Goal: Task Accomplishment & Management: Complete application form

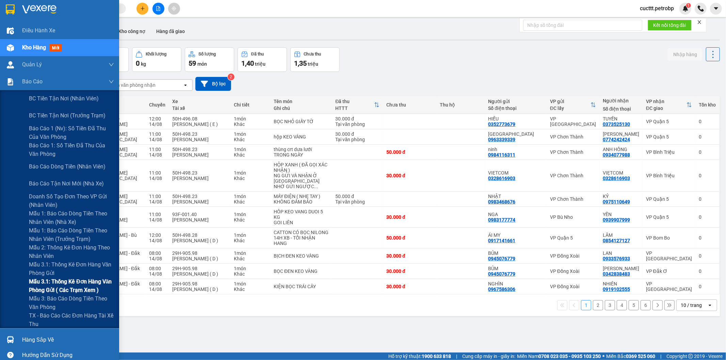
click at [62, 284] on span "Mẫu 3.1: Thống kê đơn hàng văn phòng gửi ( các trạm xem )" at bounding box center [71, 286] width 85 height 17
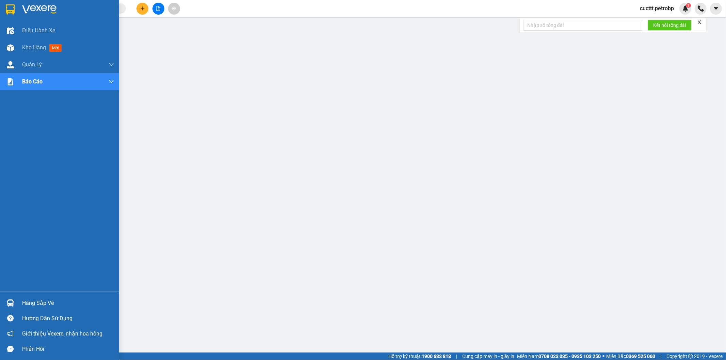
click at [73, 304] on div "Hàng sắp về" at bounding box center [68, 303] width 92 height 10
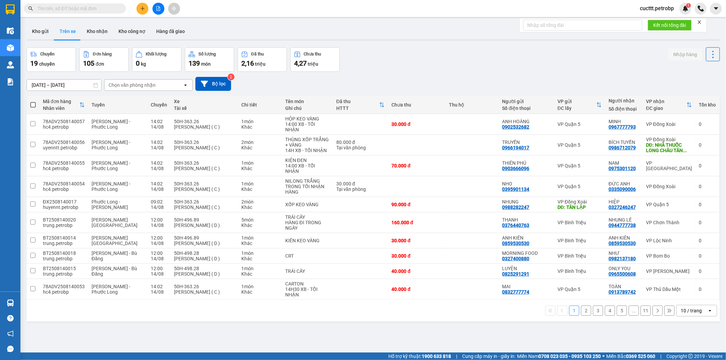
click at [131, 85] on div "Chọn văn phòng nhận" at bounding box center [132, 85] width 47 height 7
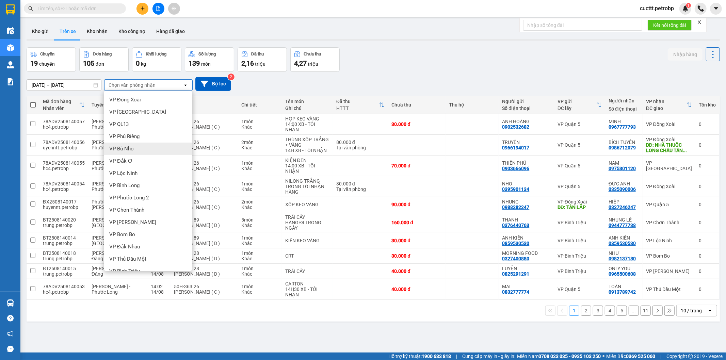
click at [303, 79] on div "[DATE] – [DATE] Press the down arrow key to interact with the calendar and sele…" at bounding box center [374, 84] width 694 height 14
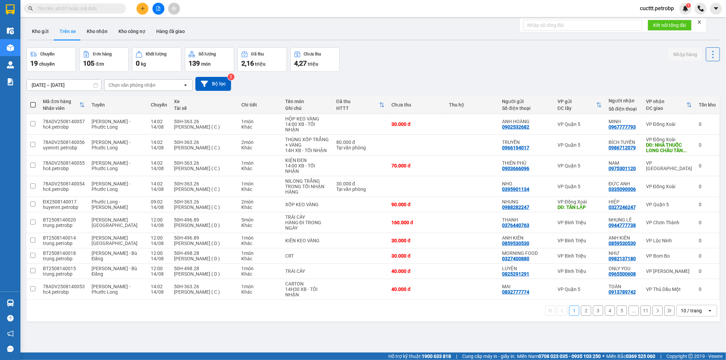
click at [581, 306] on button "2" at bounding box center [586, 311] width 10 height 10
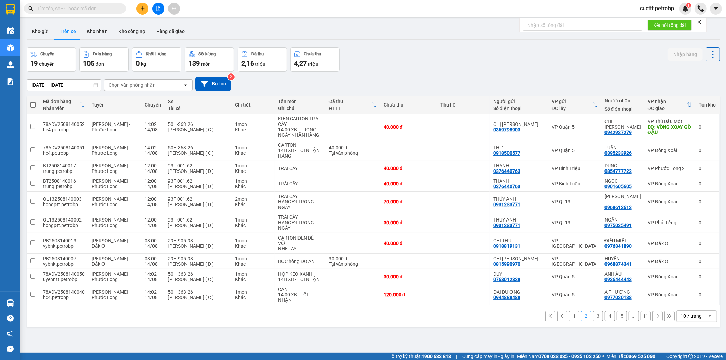
click at [595, 318] on button "3" at bounding box center [598, 316] width 10 height 10
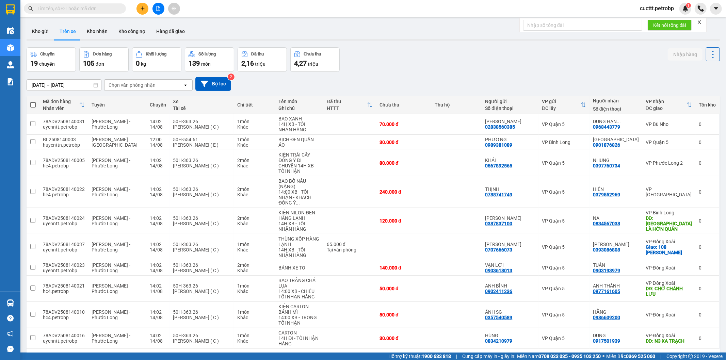
click at [605, 355] on button "4" at bounding box center [610, 360] width 10 height 10
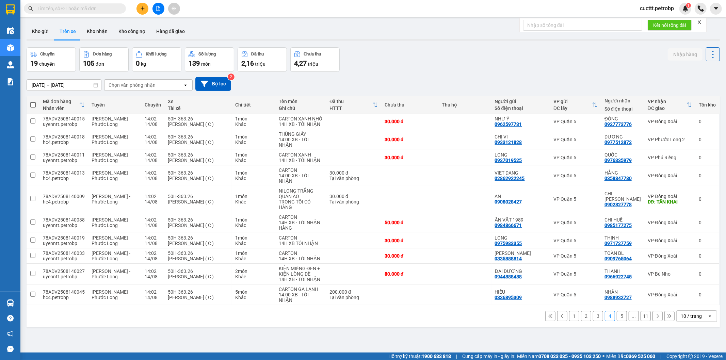
click at [569, 311] on button "1" at bounding box center [574, 316] width 10 height 10
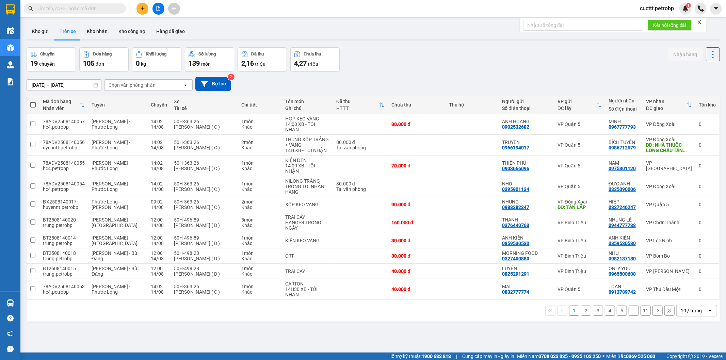
click at [114, 85] on div "Chọn văn phòng nhận" at bounding box center [132, 85] width 47 height 7
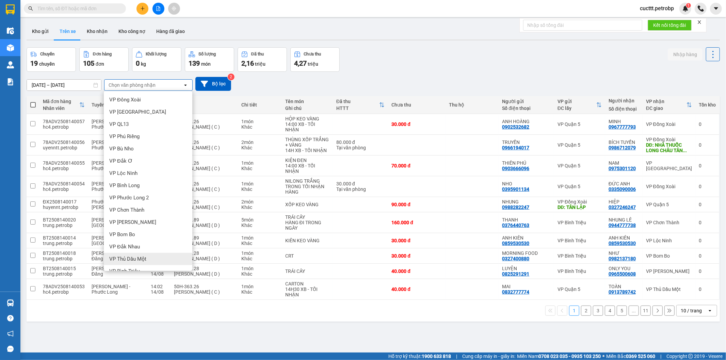
scroll to position [38, 0]
click at [142, 267] on div "VP [PERSON_NAME]" at bounding box center [148, 270] width 89 height 12
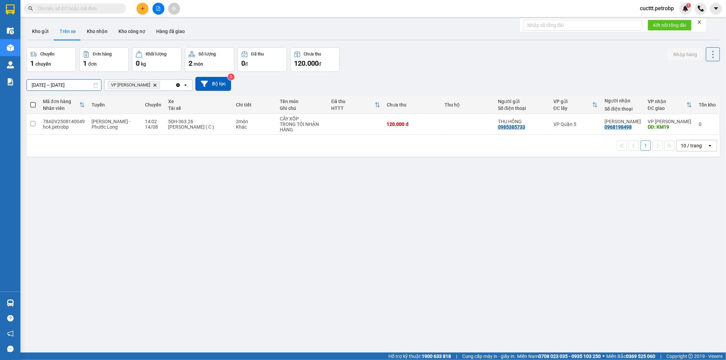
click at [73, 82] on input "[DATE] – [DATE]" at bounding box center [64, 85] width 74 height 11
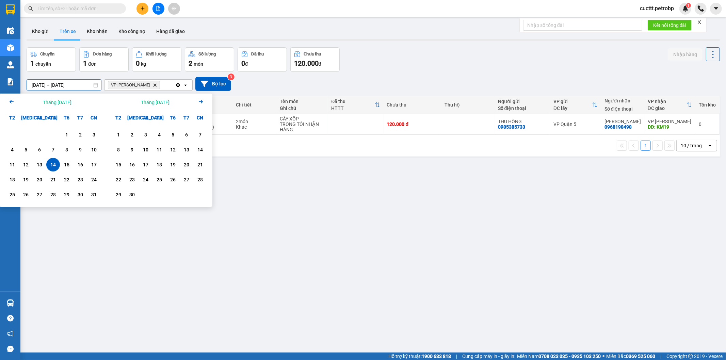
click at [397, 84] on div "[DATE] – [DATE] Press the down arrow key to interact with the calendar and sele…" at bounding box center [374, 84] width 694 height 14
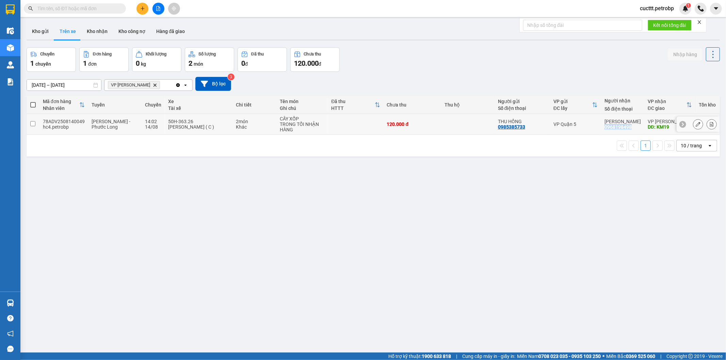
drag, startPoint x: 604, startPoint y: 128, endPoint x: 635, endPoint y: 131, distance: 30.8
click at [635, 131] on td "ANH TUẤN 0968198498" at bounding box center [622, 124] width 43 height 21
checkbox input "true"
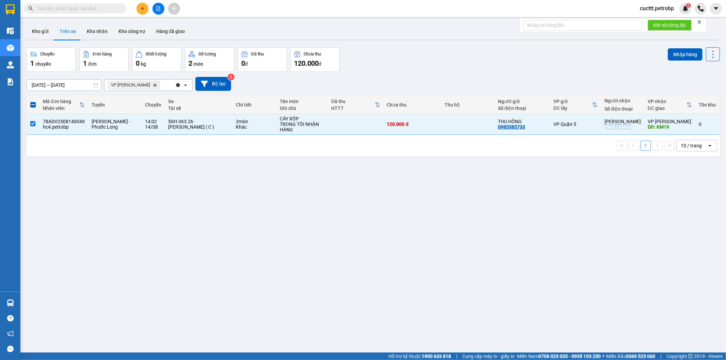
copy div "0968198498"
click at [113, 101] on div "Tuyến" at bounding box center [115, 105] width 47 height 14
click at [95, 31] on button "Kho nhận" at bounding box center [97, 31] width 32 height 16
type input "[DATE] – [DATE]"
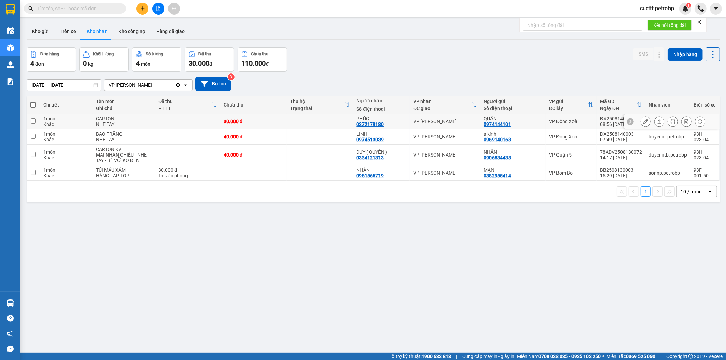
click at [330, 124] on td at bounding box center [320, 121] width 66 height 15
checkbox input "true"
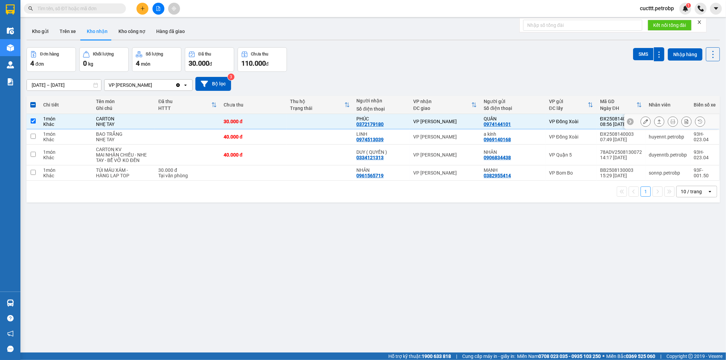
click at [641, 120] on button at bounding box center [646, 122] width 10 height 12
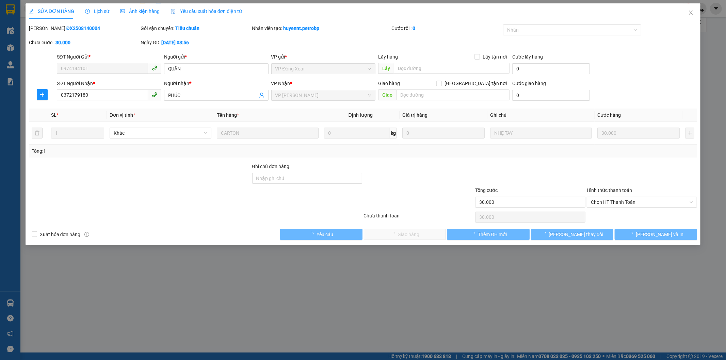
type input "0974144101"
type input "QUÂN"
type input "0372179180"
type input "PHÚC"
type input "30.000"
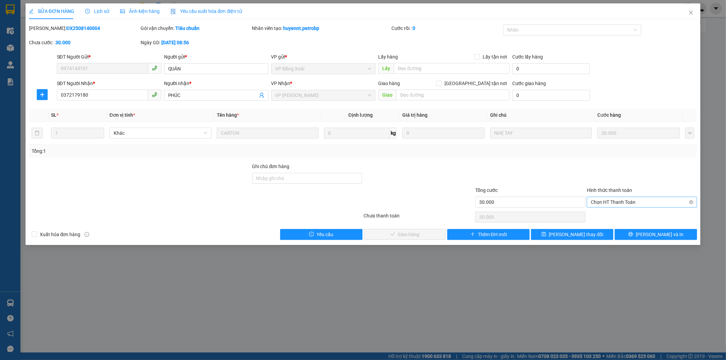
click at [605, 204] on span "Chọn HT Thanh Toán" at bounding box center [642, 202] width 102 height 10
click at [619, 215] on div "Tại văn phòng" at bounding box center [642, 215] width 102 height 7
type input "0"
click at [390, 235] on button "[PERSON_NAME] và Giao hàng" at bounding box center [405, 234] width 82 height 11
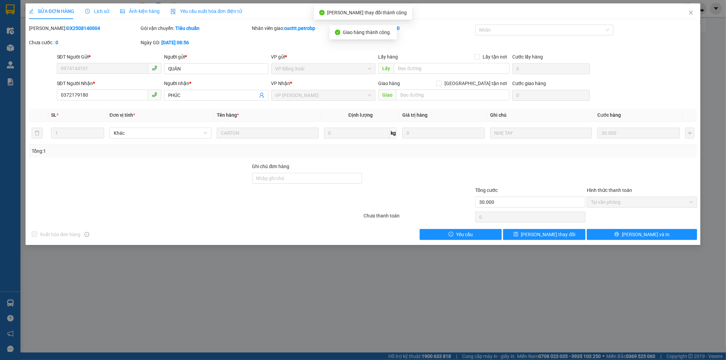
drag, startPoint x: 46, startPoint y: 26, endPoint x: 96, endPoint y: 33, distance: 50.9
click at [96, 33] on div "[PERSON_NAME]: ĐX2508140004" at bounding box center [84, 32] width 112 height 14
copy b "ĐX2508140004"
click at [693, 15] on icon "close" at bounding box center [690, 12] width 5 height 5
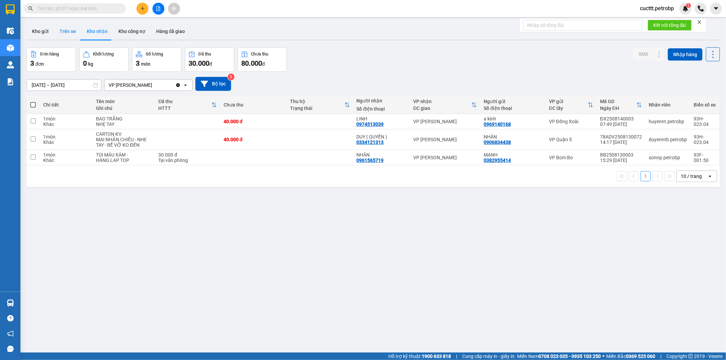
click at [74, 30] on button "Trên xe" at bounding box center [67, 31] width 27 height 16
type input "[DATE] – [DATE]"
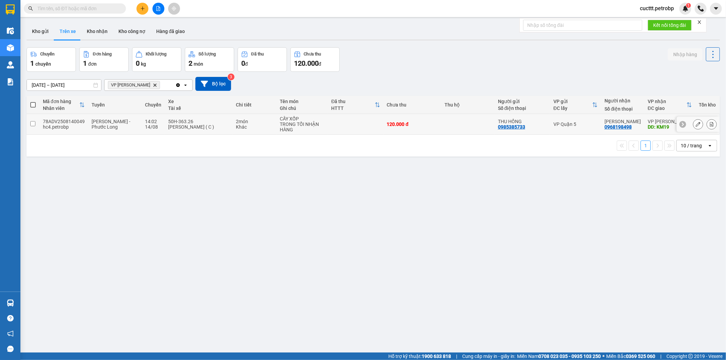
click at [422, 124] on div "120.000 đ" at bounding box center [412, 124] width 51 height 5
checkbox input "true"
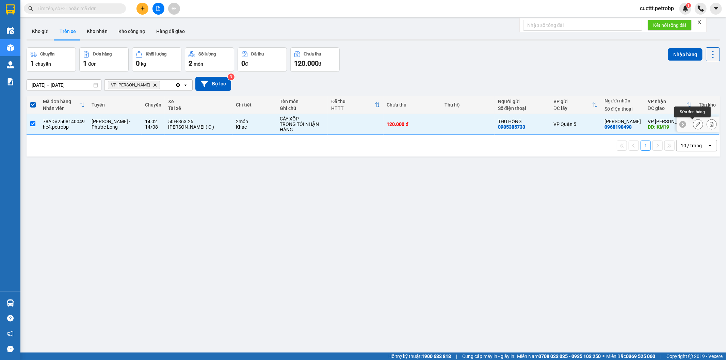
click at [696, 125] on icon at bounding box center [698, 124] width 5 height 5
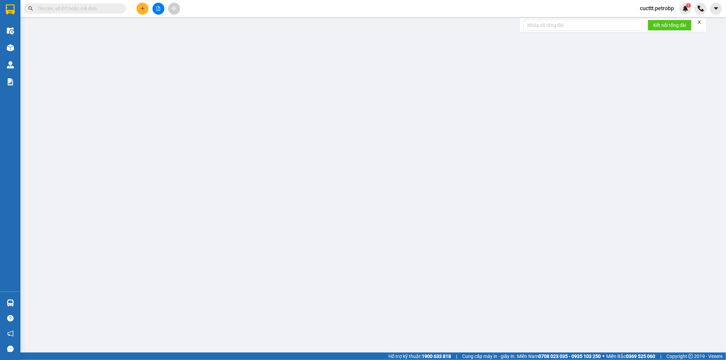
type input "0985385733"
type input "THU HỒNG"
type input "0968198498"
type input "[PERSON_NAME]"
type input "KM19"
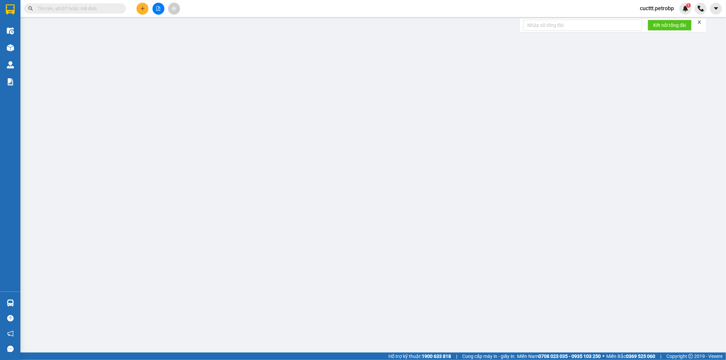
type input "120.000"
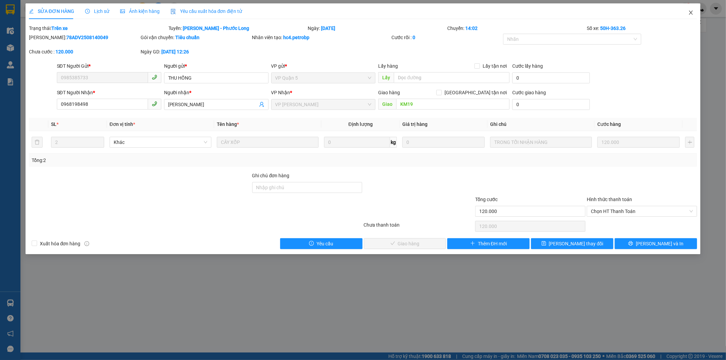
click at [690, 11] on icon "close" at bounding box center [690, 12] width 5 height 5
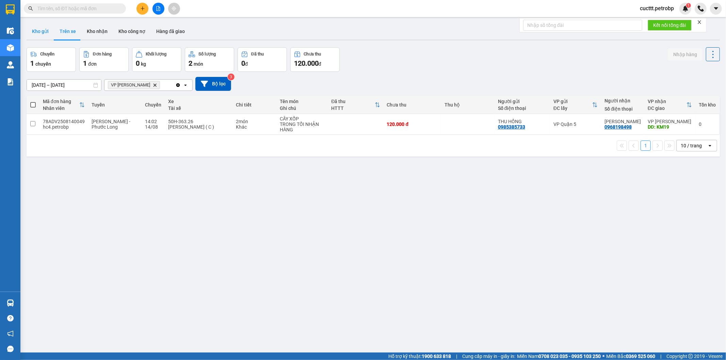
click at [40, 34] on button "Kho gửi" at bounding box center [41, 31] width 28 height 16
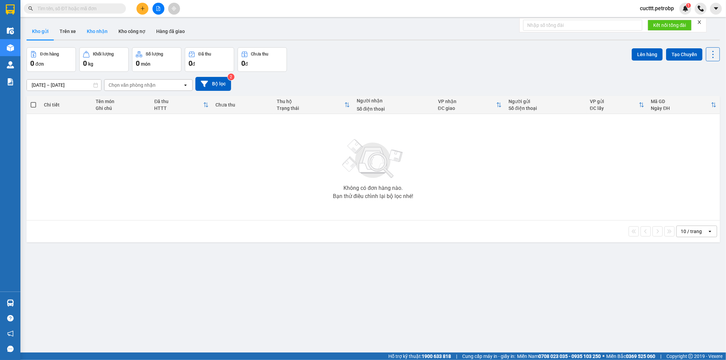
click at [90, 36] on button "Kho nhận" at bounding box center [97, 31] width 32 height 16
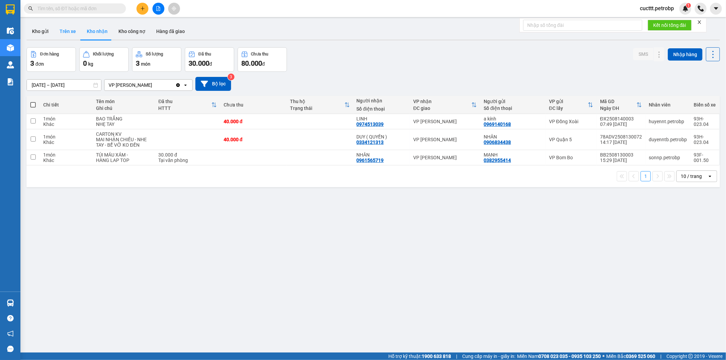
click at [65, 30] on button "Trên xe" at bounding box center [67, 31] width 27 height 16
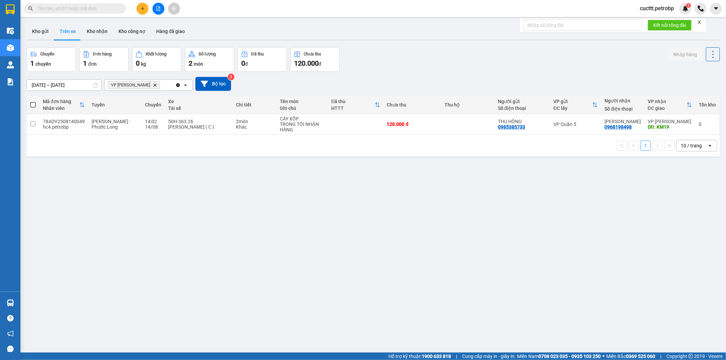
click at [76, 166] on div "ver 1.8.138 Kho gửi Trên xe Kho nhận Kho công nợ Hàng đã giao Chuyến 1 chuyến Đ…" at bounding box center [373, 200] width 699 height 360
click at [92, 29] on button "Kho nhận" at bounding box center [97, 31] width 32 height 16
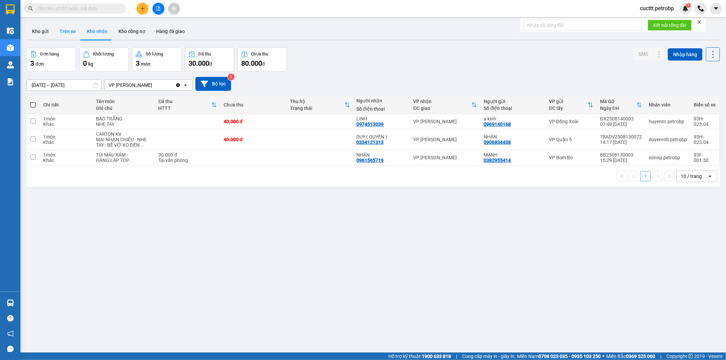
click at [64, 35] on button "Trên xe" at bounding box center [67, 31] width 27 height 16
type input "[DATE] – [DATE]"
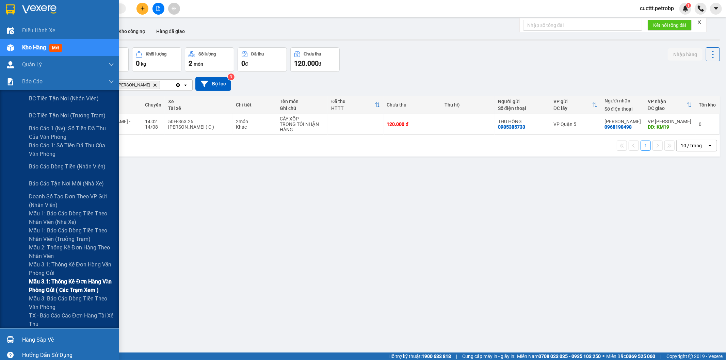
click at [84, 290] on span "Mẫu 3.1: Thống kê đơn hàng văn phòng gửi ( các trạm xem )" at bounding box center [71, 286] width 85 height 17
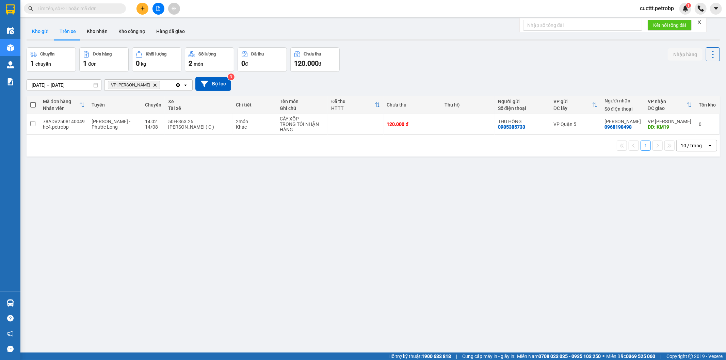
click at [45, 33] on button "Kho gửi" at bounding box center [41, 31] width 28 height 16
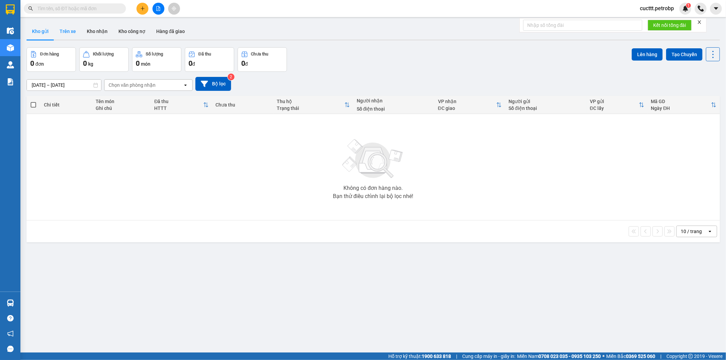
click at [68, 32] on button "Trên xe" at bounding box center [67, 31] width 27 height 16
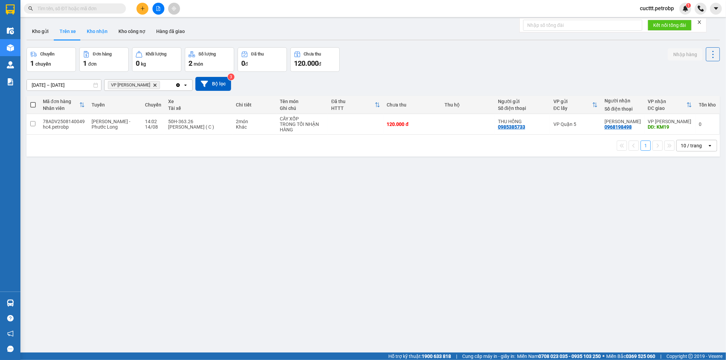
click at [97, 32] on button "Kho nhận" at bounding box center [97, 31] width 32 height 16
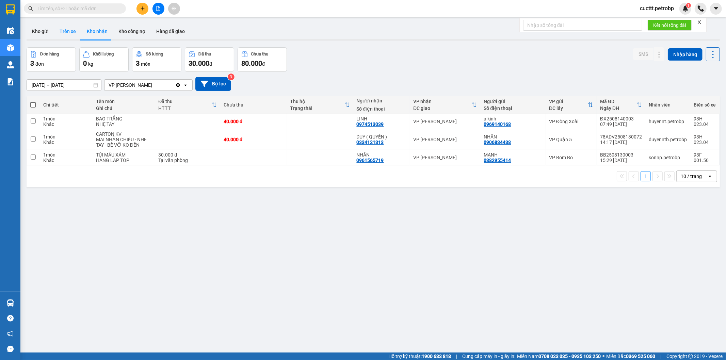
click at [69, 33] on button "Trên xe" at bounding box center [67, 31] width 27 height 16
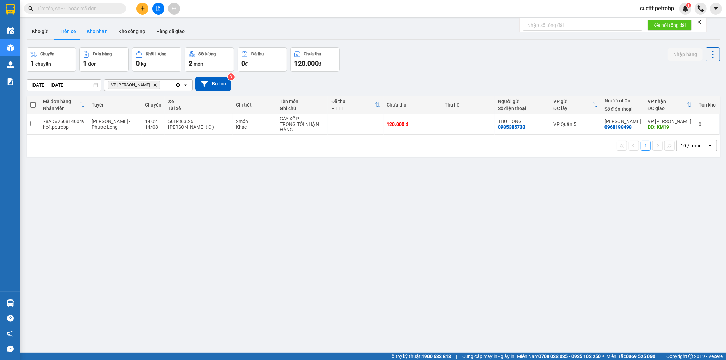
click at [96, 35] on button "Kho nhận" at bounding box center [97, 31] width 32 height 16
type input "[DATE] – [DATE]"
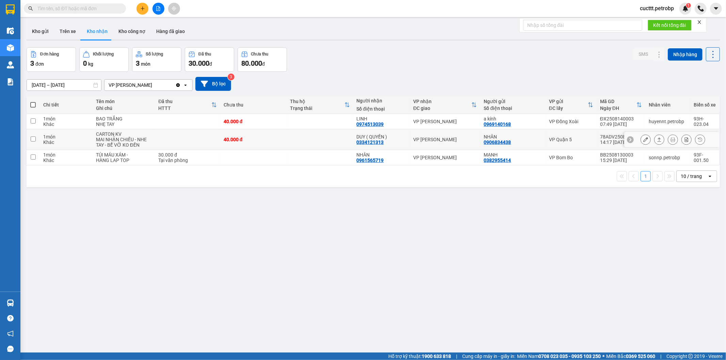
click at [337, 141] on td at bounding box center [320, 139] width 66 height 21
checkbox input "true"
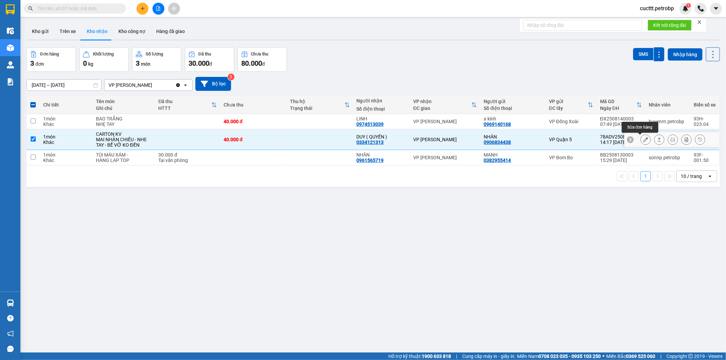
click at [644, 142] on icon at bounding box center [646, 139] width 5 height 5
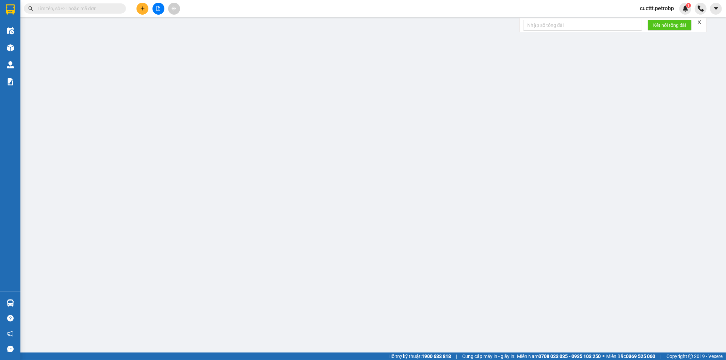
type input "0906834438"
type input "NHÂN"
type input "0334121313"
type input "DUY ( QUYỀN )"
type input "40.000"
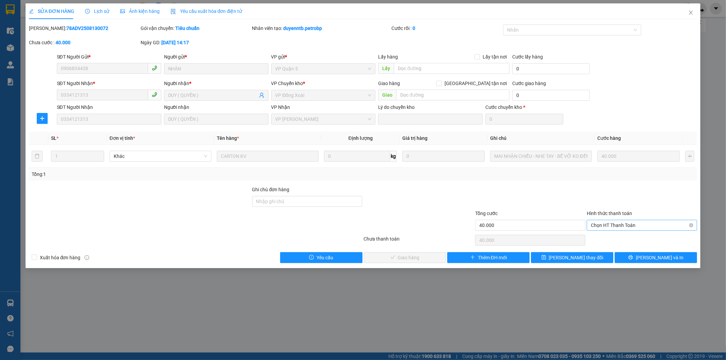
click at [622, 223] on span "Chọn HT Thanh Toán" at bounding box center [642, 225] width 102 height 10
click at [608, 240] on div "Tại văn phòng" at bounding box center [642, 238] width 102 height 7
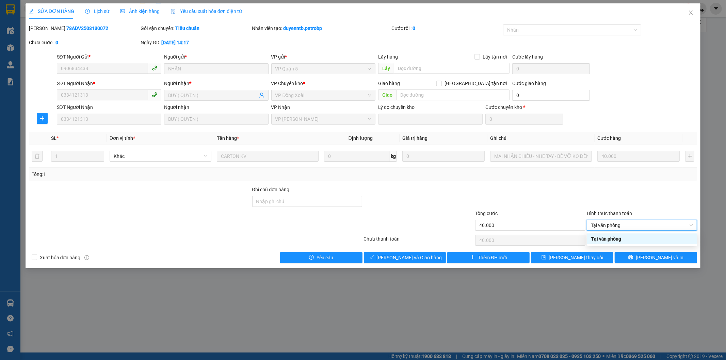
type input "0"
click at [416, 259] on span "[PERSON_NAME] và Giao hàng" at bounding box center [409, 257] width 65 height 7
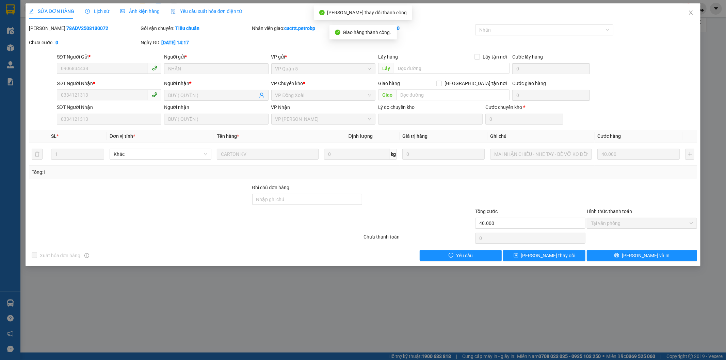
drag, startPoint x: 45, startPoint y: 26, endPoint x: 108, endPoint y: 27, distance: 63.3
click at [108, 27] on div "[PERSON_NAME]: 78ADV2508130072" at bounding box center [84, 28] width 110 height 7
copy b "78ADV2508130072"
click at [692, 12] on icon "close" at bounding box center [692, 13] width 4 height 4
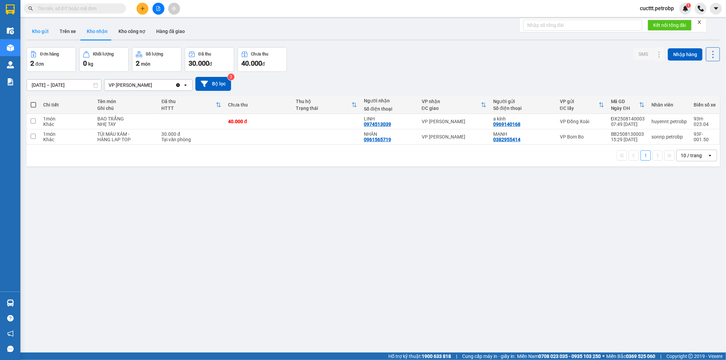
click at [38, 33] on button "Kho gửi" at bounding box center [41, 31] width 28 height 16
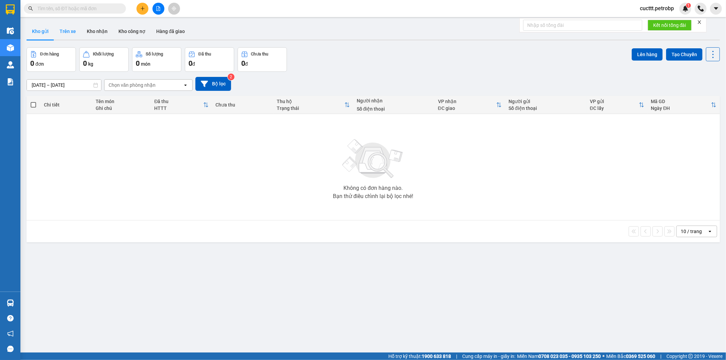
click at [67, 35] on button "Trên xe" at bounding box center [67, 31] width 27 height 16
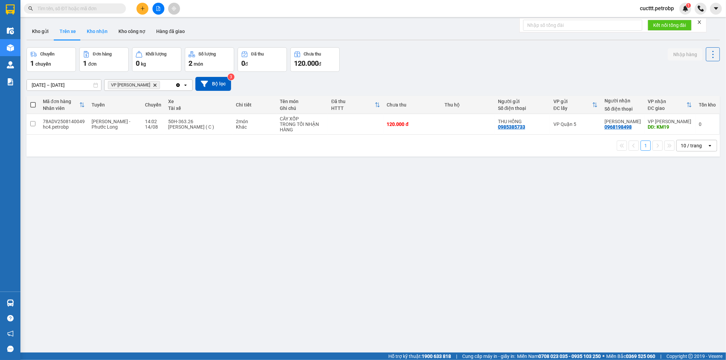
click at [100, 35] on button "Kho nhận" at bounding box center [97, 31] width 32 height 16
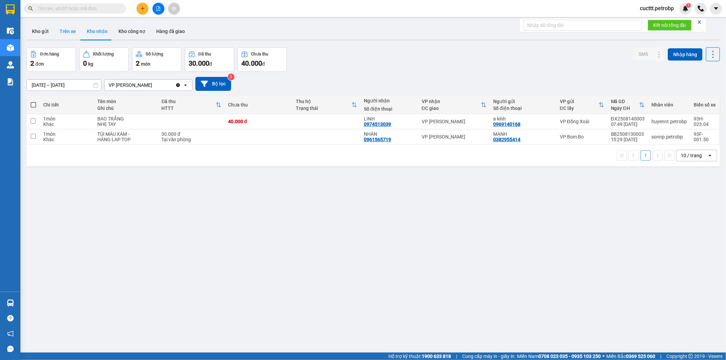
click at [67, 34] on button "Trên xe" at bounding box center [67, 31] width 27 height 16
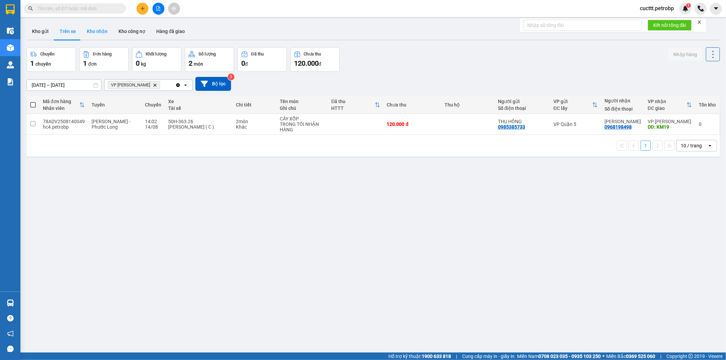
click at [86, 32] on button "Kho nhận" at bounding box center [97, 31] width 32 height 16
type input "[DATE] – [DATE]"
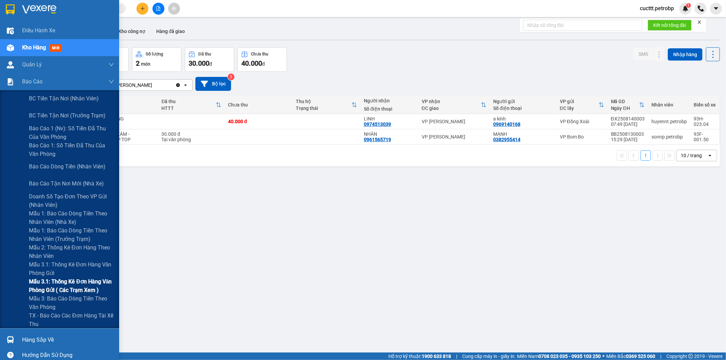
click at [90, 287] on span "Mẫu 3.1: Thống kê đơn hàng văn phòng gửi ( các trạm xem )" at bounding box center [71, 286] width 85 height 17
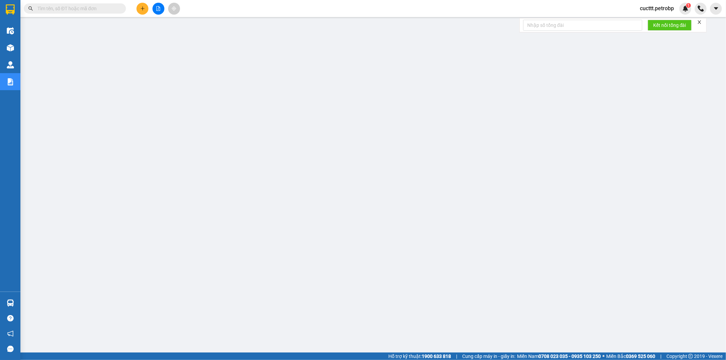
click at [100, 11] on input "text" at bounding box center [77, 8] width 80 height 7
paste input "BB2508140002"
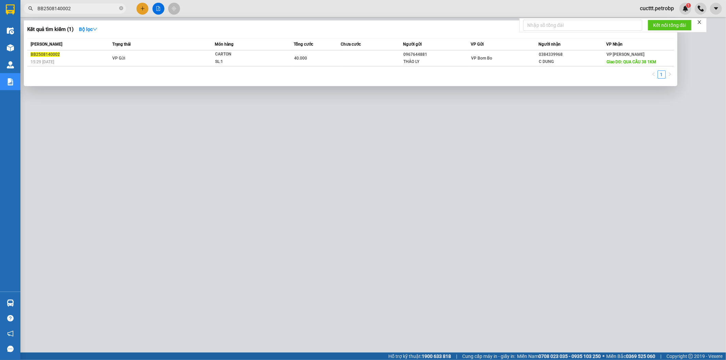
type input "BB2508140002"
click at [410, 103] on div at bounding box center [363, 180] width 726 height 360
click at [83, 5] on input "BB2508140002" at bounding box center [77, 8] width 80 height 7
click at [434, 61] on div "THẢO LY" at bounding box center [436, 61] width 67 height 7
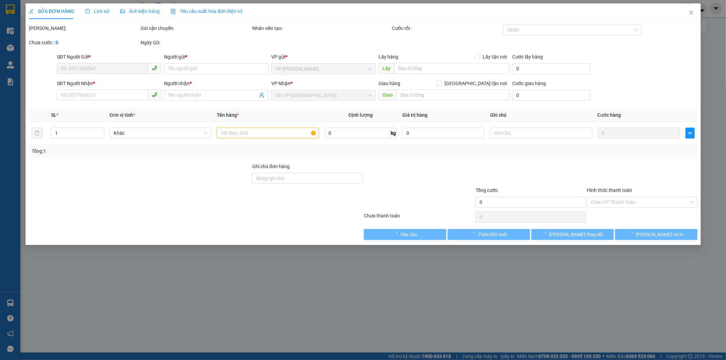
type input "0967644881"
type input "THẢO LY"
type input "0384339968"
type input "C DUNG"
type input "QUA CẦU 38 1KM"
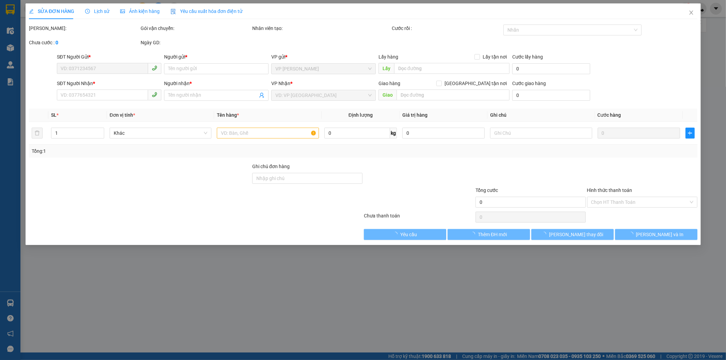
type input "40.000"
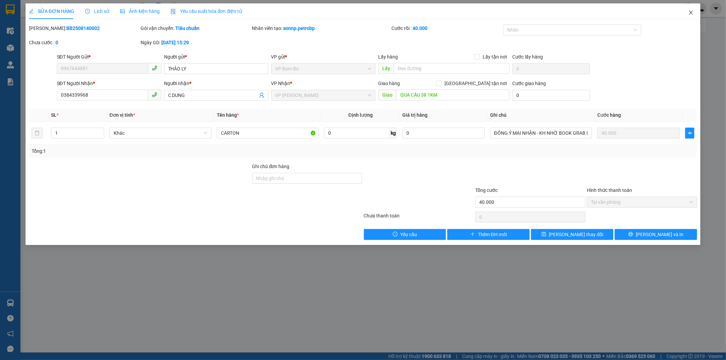
click at [691, 11] on icon "close" at bounding box center [690, 12] width 5 height 5
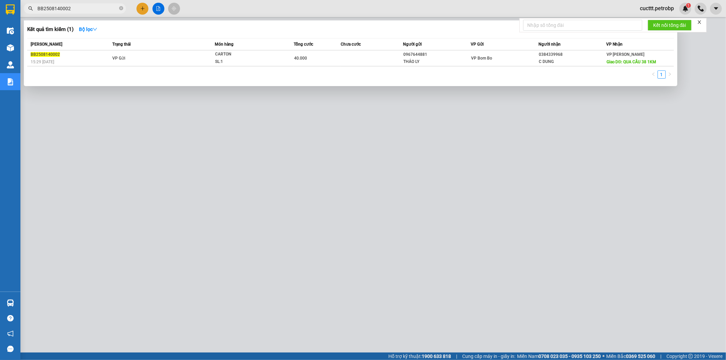
click at [76, 7] on input "BB2508140002" at bounding box center [77, 8] width 80 height 7
click at [105, 58] on div "15:29 [DATE]" at bounding box center [71, 61] width 80 height 7
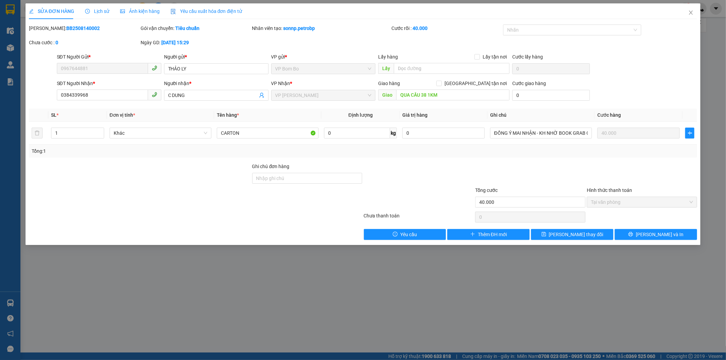
click at [99, 10] on span "Lịch sử" at bounding box center [97, 11] width 24 height 5
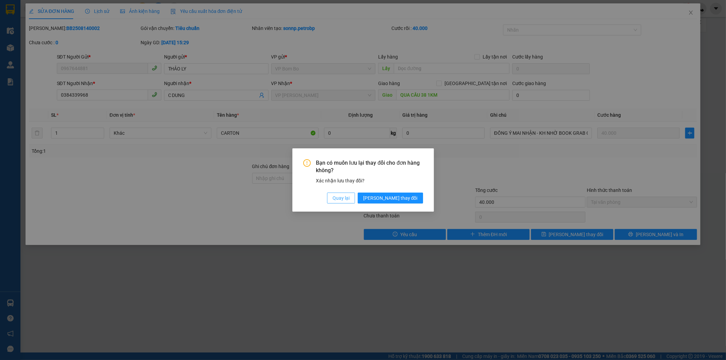
click at [350, 196] on span "Quay lại" at bounding box center [341, 197] width 17 height 7
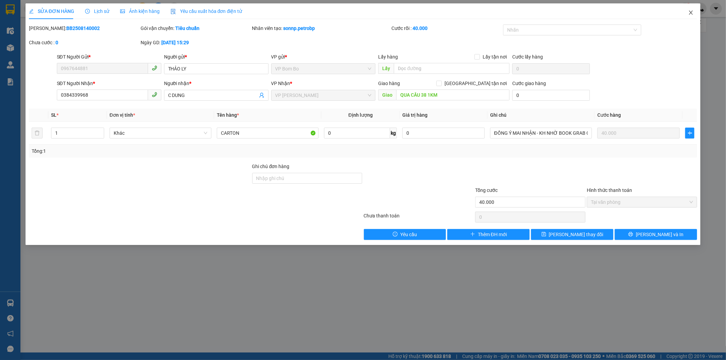
click at [691, 11] on icon "close" at bounding box center [690, 12] width 5 height 5
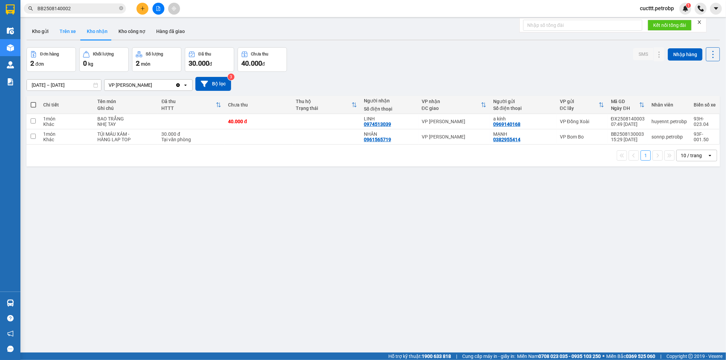
click at [66, 31] on button "Trên xe" at bounding box center [67, 31] width 27 height 16
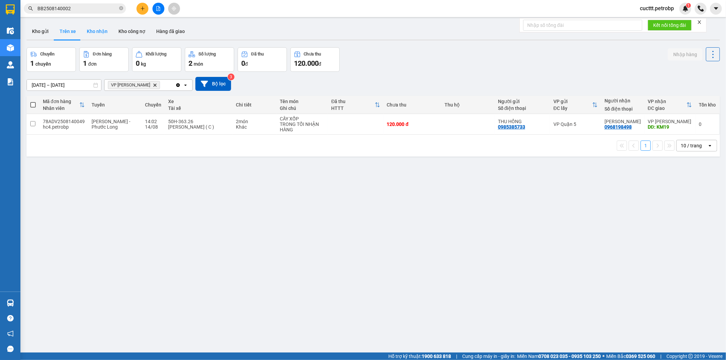
click at [99, 32] on button "Kho nhận" at bounding box center [97, 31] width 32 height 16
type input "[DATE] – [DATE]"
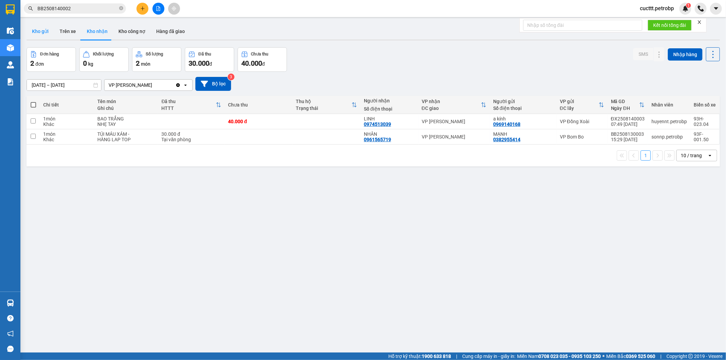
click at [41, 32] on button "Kho gửi" at bounding box center [41, 31] width 28 height 16
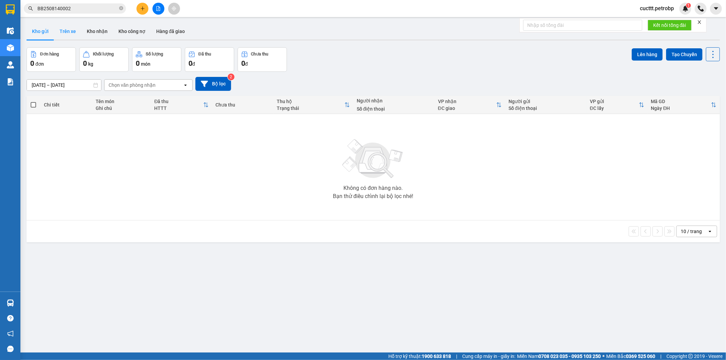
click at [63, 36] on button "Trên xe" at bounding box center [67, 31] width 27 height 16
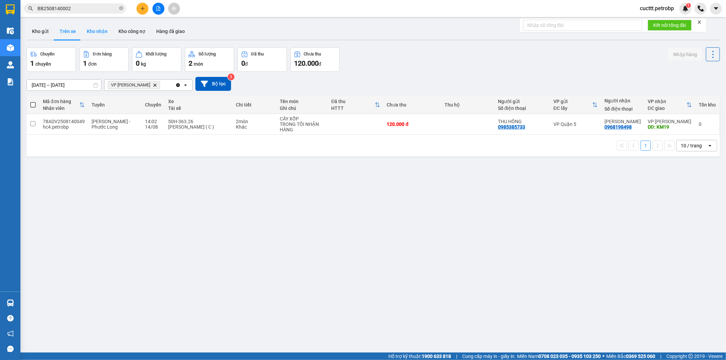
click at [95, 36] on button "Kho nhận" at bounding box center [97, 31] width 32 height 16
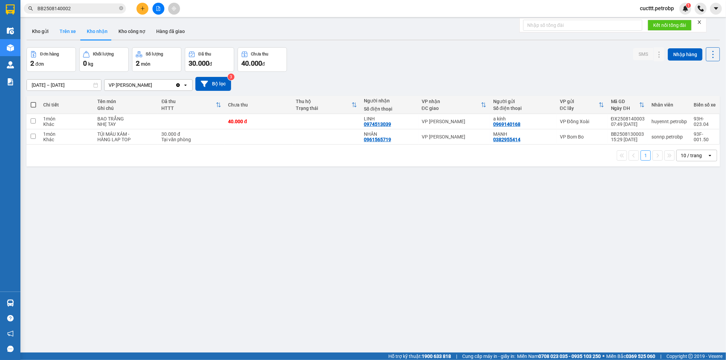
click at [64, 30] on button "Trên xe" at bounding box center [67, 31] width 27 height 16
type input "[DATE] – [DATE]"
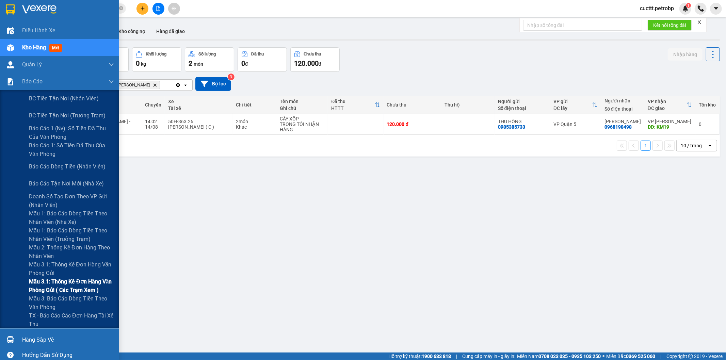
click at [76, 291] on span "Mẫu 3.1: Thống kê đơn hàng văn phòng gửi ( các trạm xem )" at bounding box center [71, 286] width 85 height 17
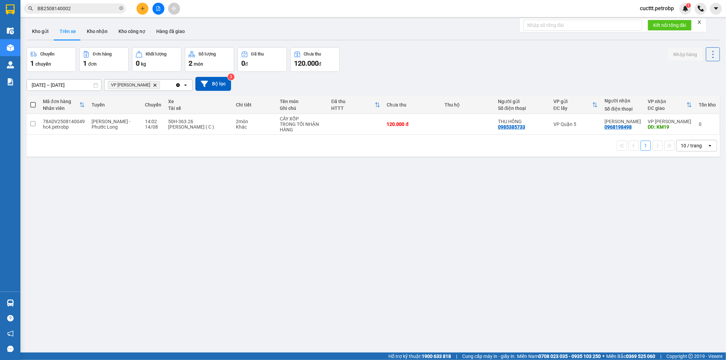
click at [100, 41] on div "Kho gửi Trên xe Kho nhận Kho công nợ Hàng đã giao" at bounding box center [374, 32] width 694 height 18
click at [87, 32] on button "Kho nhận" at bounding box center [97, 31] width 32 height 16
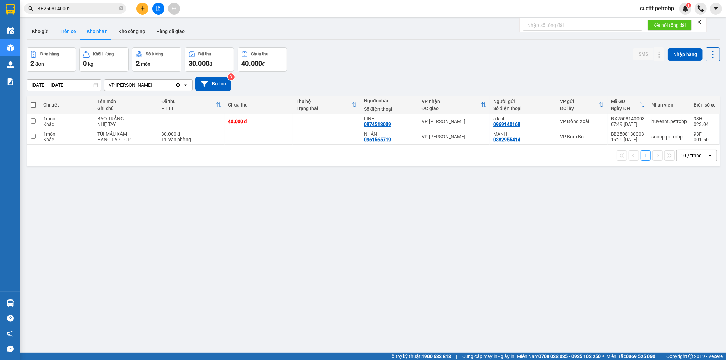
click at [68, 33] on button "Trên xe" at bounding box center [67, 31] width 27 height 16
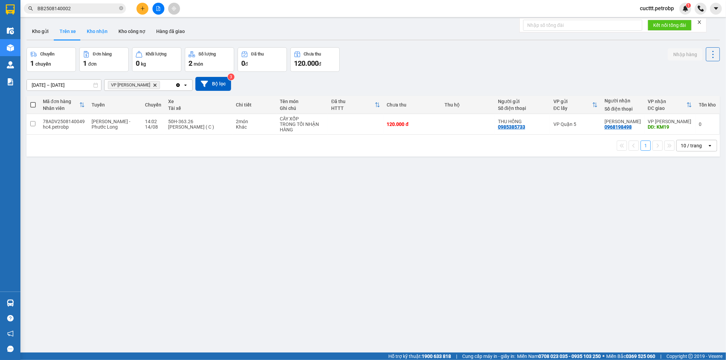
click at [94, 32] on button "Kho nhận" at bounding box center [97, 31] width 32 height 16
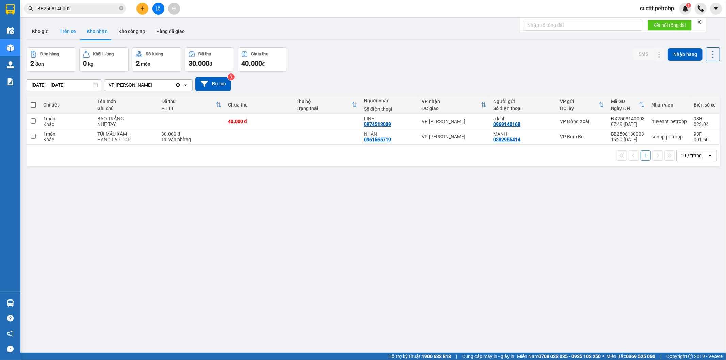
click at [68, 34] on button "Trên xe" at bounding box center [67, 31] width 27 height 16
type input "[DATE] – [DATE]"
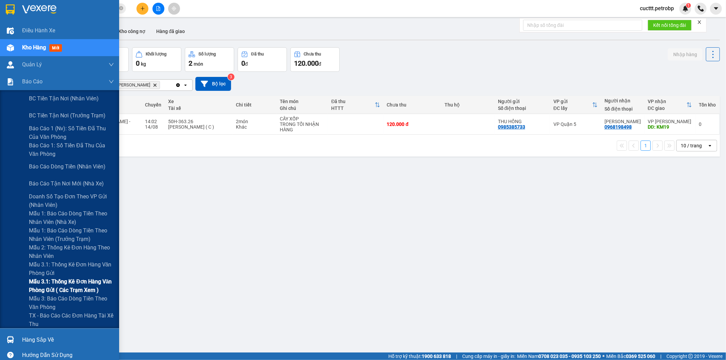
click at [92, 280] on span "Mẫu 3.1: Thống kê đơn hàng văn phòng gửi ( các trạm xem )" at bounding box center [71, 286] width 85 height 17
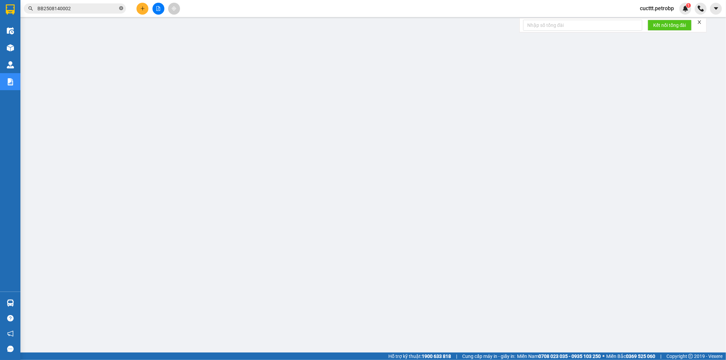
click at [121, 7] on icon "close-circle" at bounding box center [121, 8] width 4 height 4
click at [105, 5] on input "text" at bounding box center [77, 8] width 80 height 7
click at [103, 8] on input "text" at bounding box center [77, 8] width 80 height 7
paste input "QL132508140006"
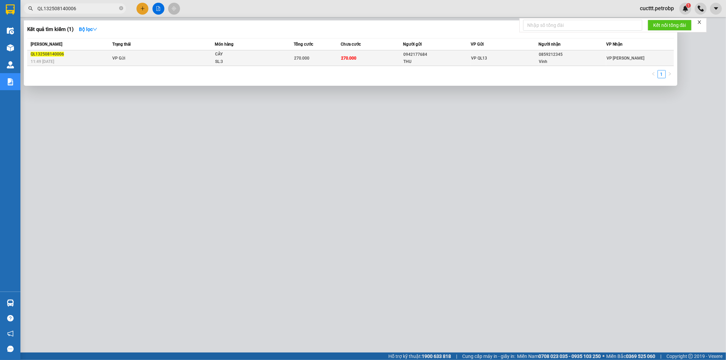
type input "QL132508140006"
click at [504, 55] on div "VP QL13" at bounding box center [504, 57] width 67 height 7
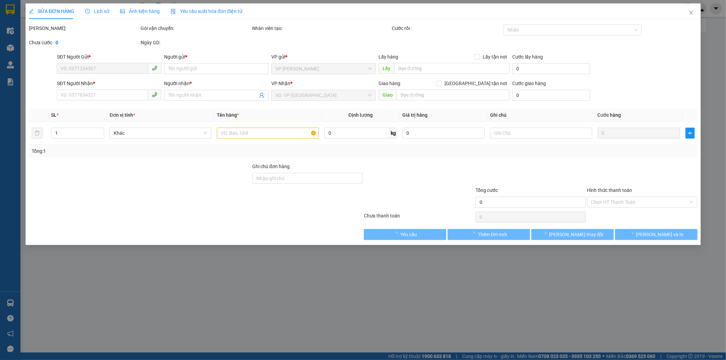
type input "0942177684"
type input "THU"
type input "0859212345"
type input "Vinh"
type input "270.000"
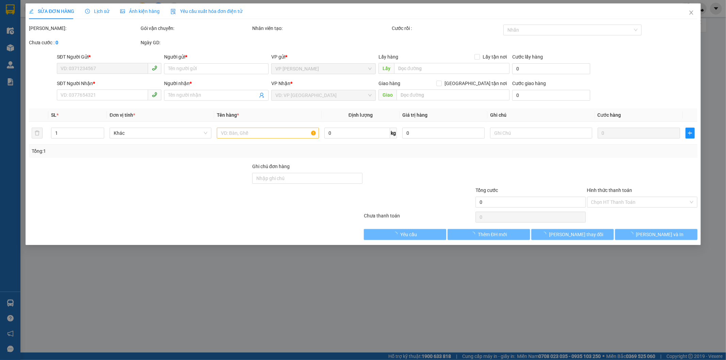
type input "270.000"
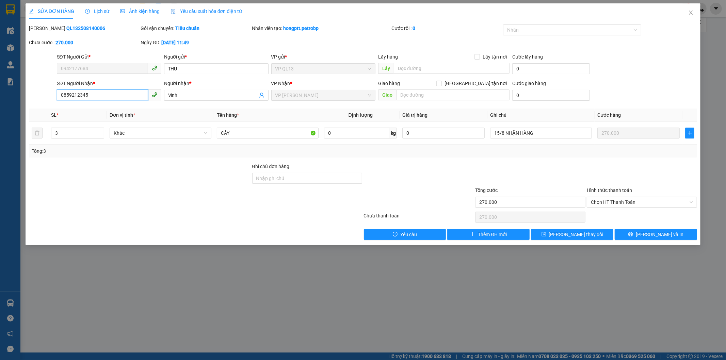
drag, startPoint x: 57, startPoint y: 94, endPoint x: 104, endPoint y: 100, distance: 47.1
click at [104, 100] on span "0859212345" at bounding box center [109, 95] width 105 height 11
click at [689, 14] on icon "close" at bounding box center [690, 12] width 5 height 5
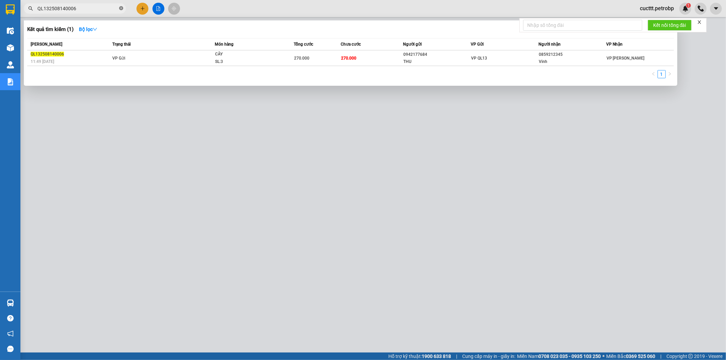
click at [120, 7] on icon "close-circle" at bounding box center [121, 8] width 4 height 4
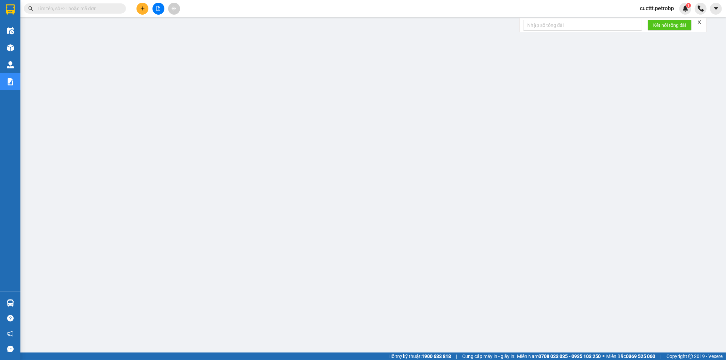
click at [90, 5] on input "text" at bounding box center [77, 8] width 80 height 7
paste input "0859212345"
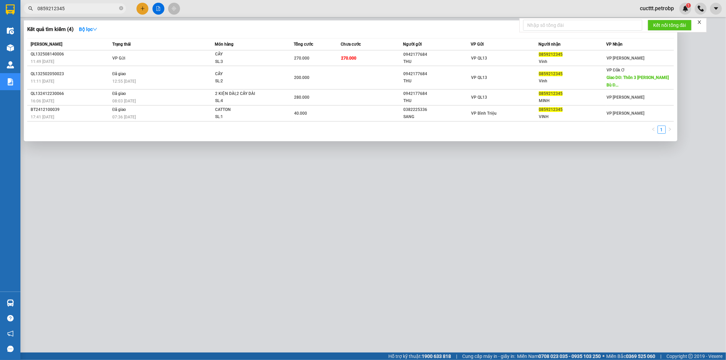
type input "0859212345"
click at [308, 165] on div at bounding box center [363, 180] width 726 height 360
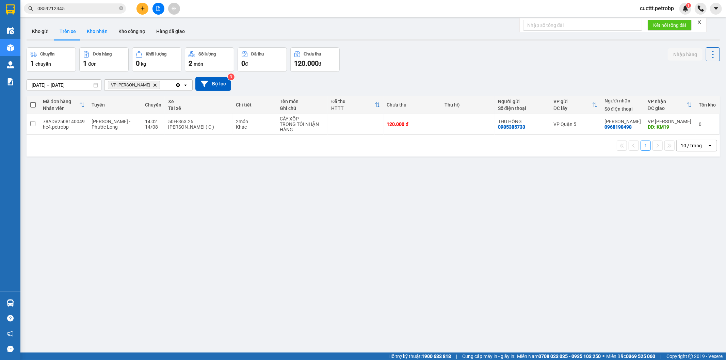
click at [101, 33] on button "Kho nhận" at bounding box center [97, 31] width 32 height 16
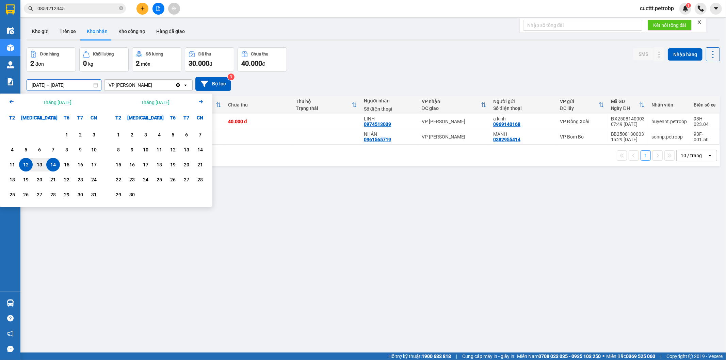
click at [83, 84] on input "[DATE] – [DATE]" at bounding box center [64, 85] width 74 height 11
click at [65, 131] on div "1" at bounding box center [67, 135] width 10 height 8
click at [54, 164] on div "14" at bounding box center [53, 165] width 10 height 8
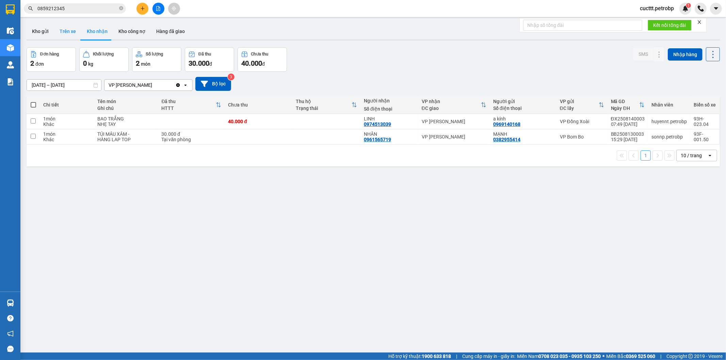
click at [69, 34] on button "Trên xe" at bounding box center [67, 31] width 27 height 16
type input "[DATE] – [DATE]"
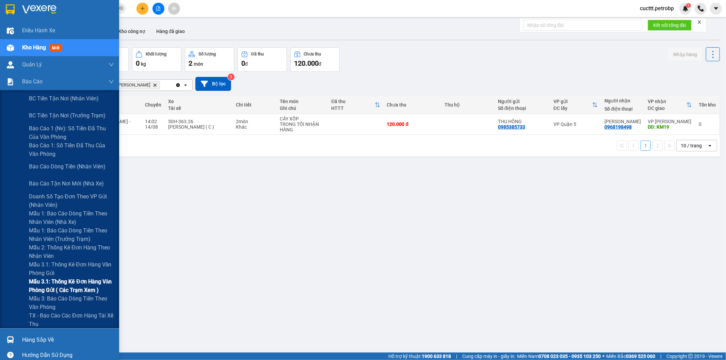
click at [65, 284] on span "Mẫu 3.1: Thống kê đơn hàng văn phòng gửi ( các trạm xem )" at bounding box center [71, 286] width 85 height 17
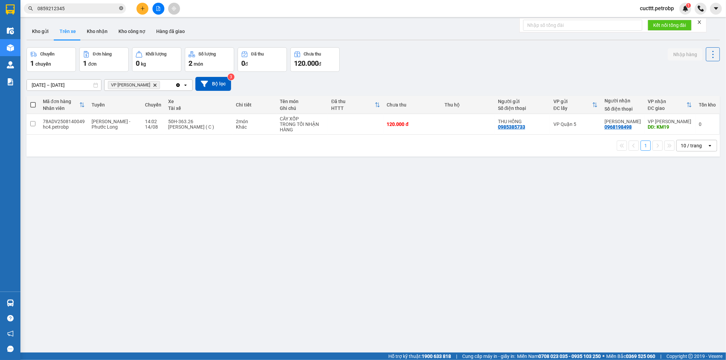
click at [120, 9] on icon "close-circle" at bounding box center [121, 8] width 4 height 4
click at [106, 7] on input "text" at bounding box center [77, 8] width 80 height 7
paste input "ĐN2508110001"
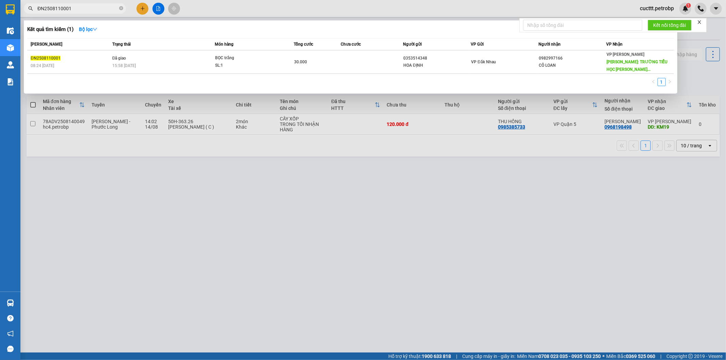
type input "ĐN2508110001"
click at [122, 7] on icon "close-circle" at bounding box center [121, 8] width 4 height 4
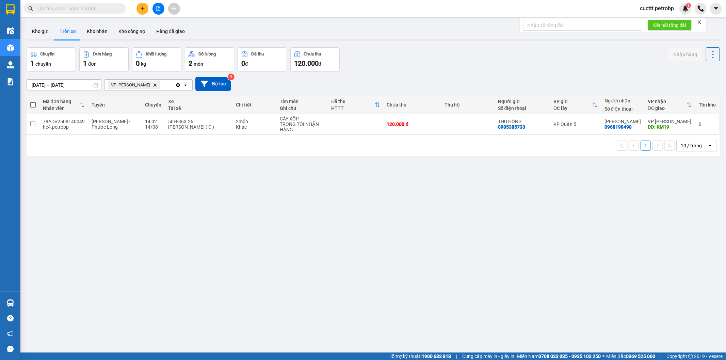
click at [104, 9] on input "text" at bounding box center [77, 8] width 80 height 7
paste input "ĐX2508110028"
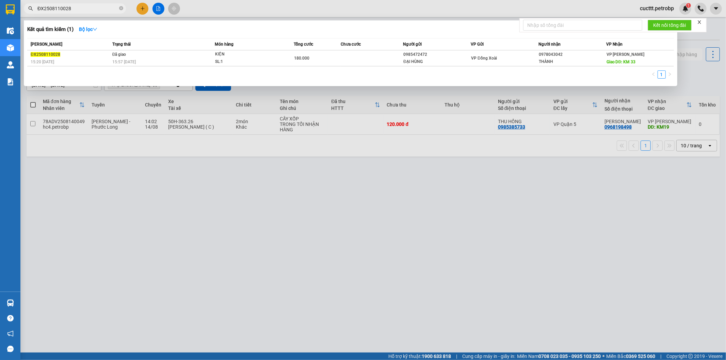
type input "ĐX2508110028"
click at [120, 10] on icon "close-circle" at bounding box center [121, 8] width 4 height 4
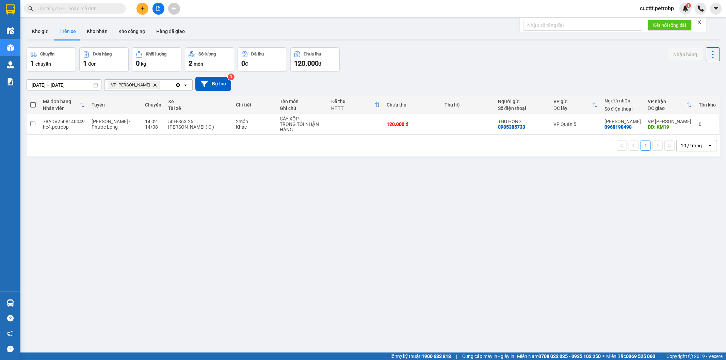
click at [114, 8] on input "text" at bounding box center [77, 8] width 80 height 7
paste input "BT2508090064"
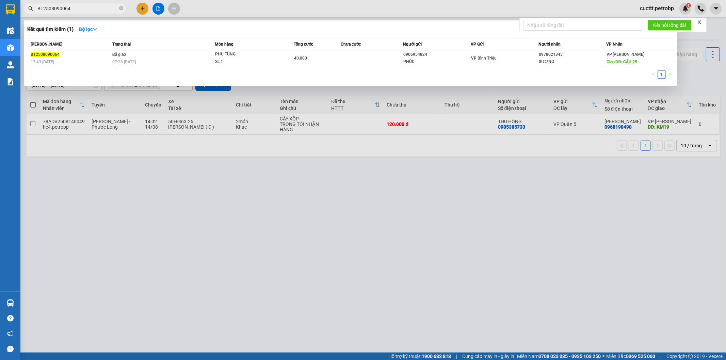
type input "BT2508090064"
click at [228, 176] on div at bounding box center [363, 180] width 726 height 360
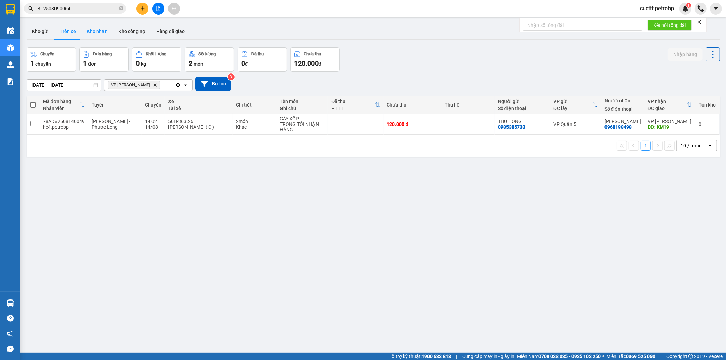
click at [99, 32] on button "Kho nhận" at bounding box center [97, 31] width 32 height 16
type input "[DATE] – [DATE]"
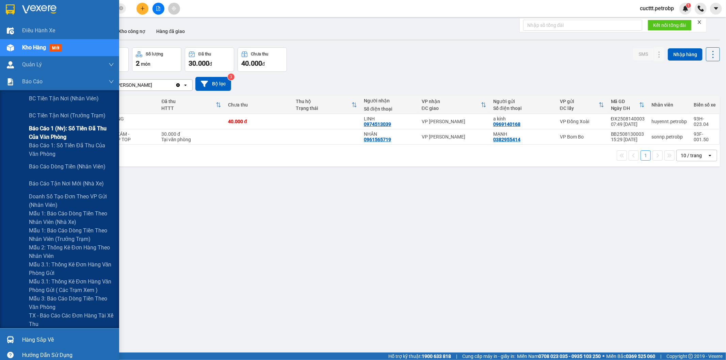
click at [99, 136] on span "Báo cáo 1 (nv): Số tiền đã thu của văn phòng" at bounding box center [71, 132] width 85 height 17
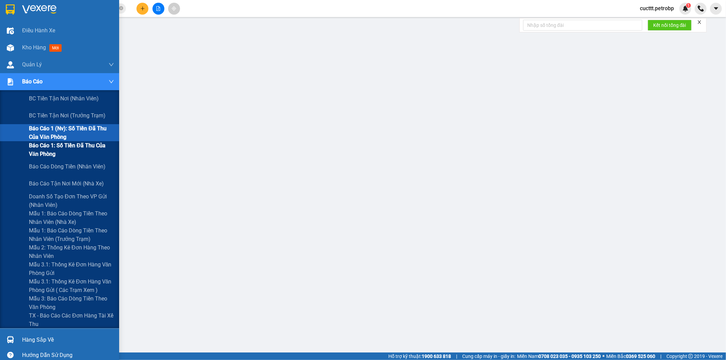
click at [90, 154] on span "Báo cáo 1: Số tiền đã thu của văn phòng" at bounding box center [71, 149] width 85 height 17
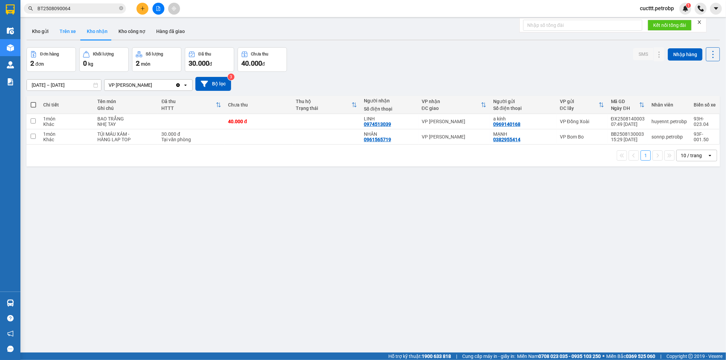
click at [72, 31] on button "Trên xe" at bounding box center [67, 31] width 27 height 16
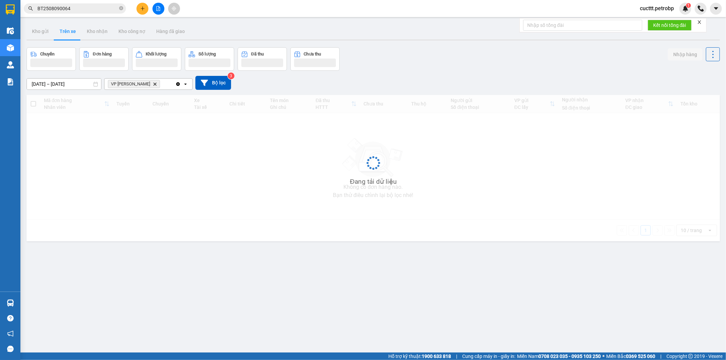
type input "[DATE] – [DATE]"
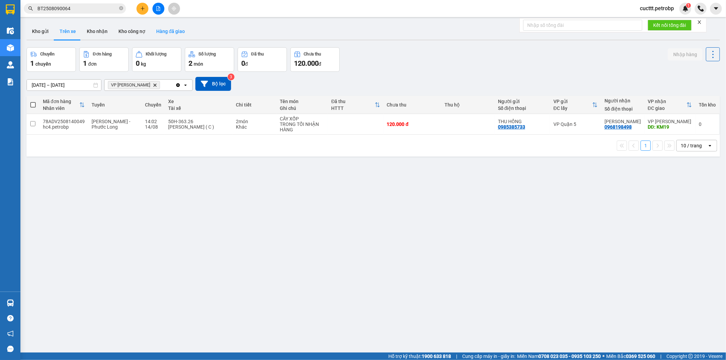
click at [170, 33] on button "Hàng đã giao" at bounding box center [170, 31] width 39 height 16
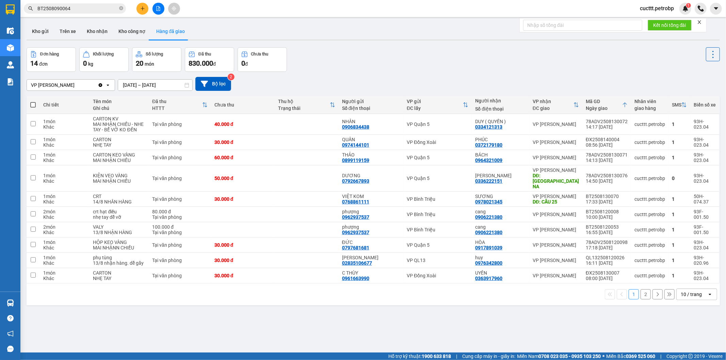
click at [140, 84] on input "[DATE] – [DATE]" at bounding box center [155, 85] width 74 height 11
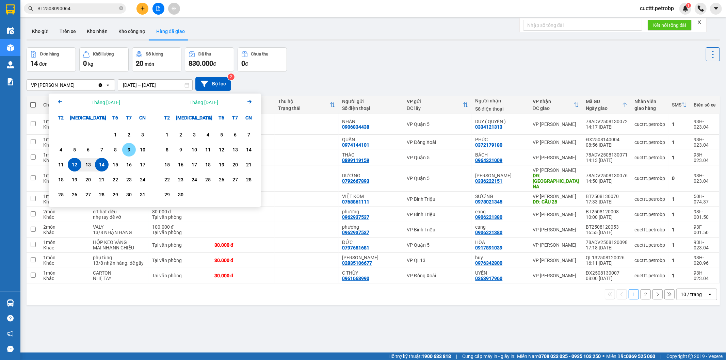
click at [125, 149] on div "9" at bounding box center [129, 150] width 10 height 8
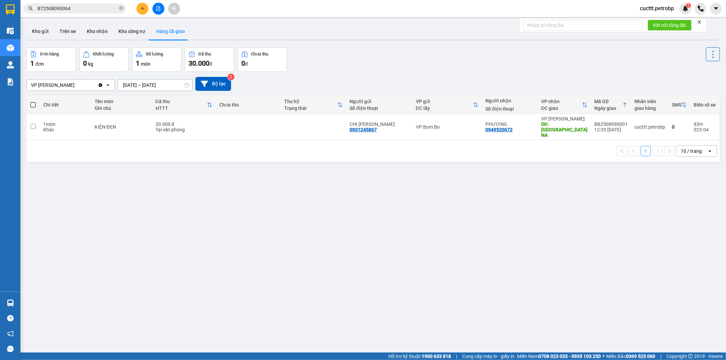
click at [166, 87] on input "[DATE] – [DATE]" at bounding box center [155, 85] width 74 height 11
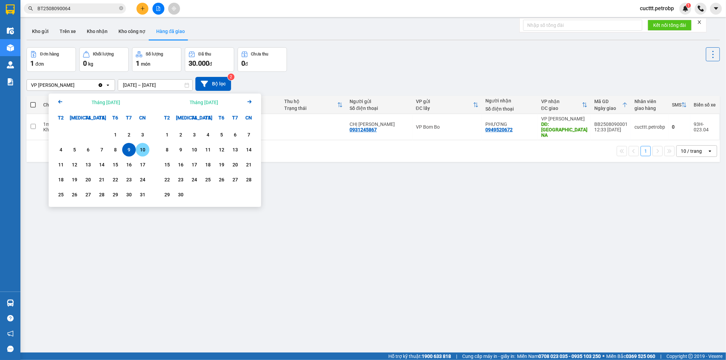
click at [144, 150] on div "10" at bounding box center [143, 150] width 10 height 8
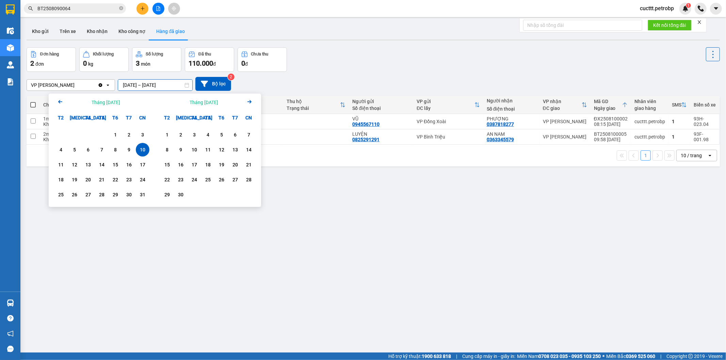
click at [166, 89] on input "[DATE] – [DATE]" at bounding box center [155, 85] width 74 height 11
click at [111, 132] on div "1" at bounding box center [116, 135] width 10 height 8
click at [104, 162] on div "14" at bounding box center [102, 165] width 10 height 8
type input "[DATE] – [DATE]"
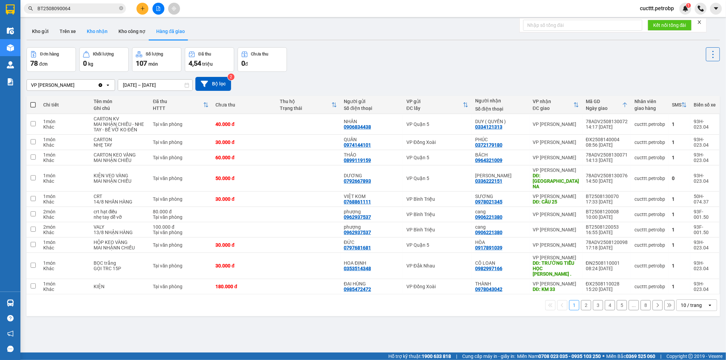
click at [88, 30] on button "Kho nhận" at bounding box center [97, 31] width 32 height 16
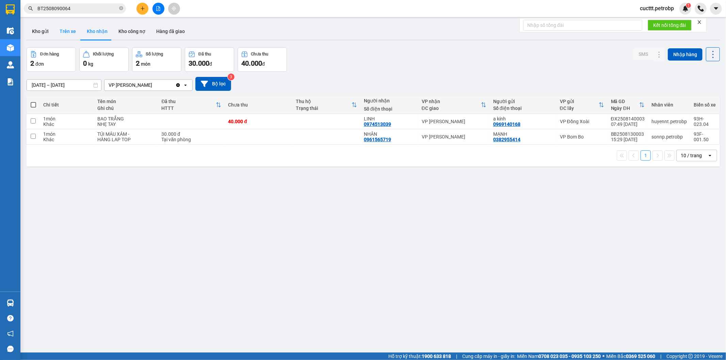
click at [64, 31] on button "Trên xe" at bounding box center [67, 31] width 27 height 16
type input "[DATE] – [DATE]"
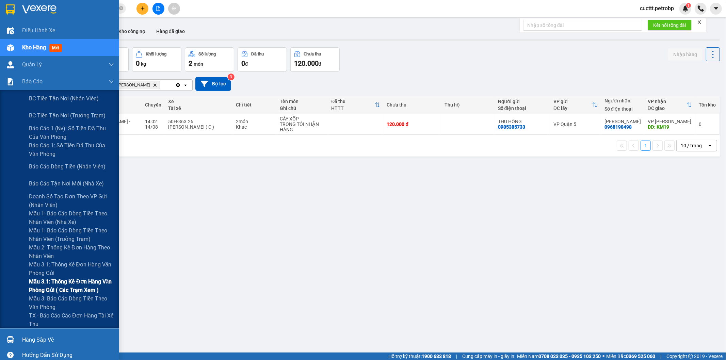
click at [76, 287] on span "Mẫu 3.1: Thống kê đơn hàng văn phòng gửi ( các trạm xem )" at bounding box center [71, 286] width 85 height 17
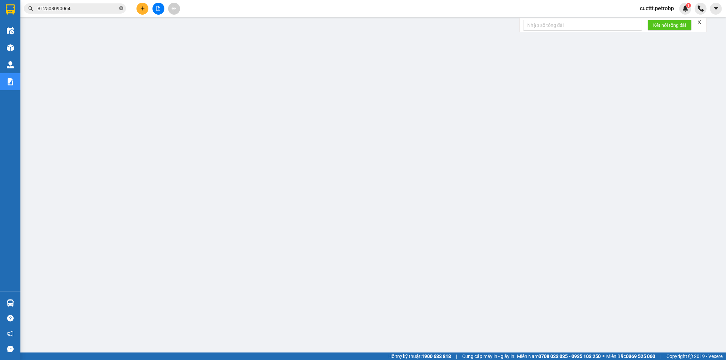
click at [121, 9] on icon "close-circle" at bounding box center [121, 8] width 4 height 4
click at [99, 5] on input "text" at bounding box center [77, 8] width 80 height 7
paste input "QL132508140013"
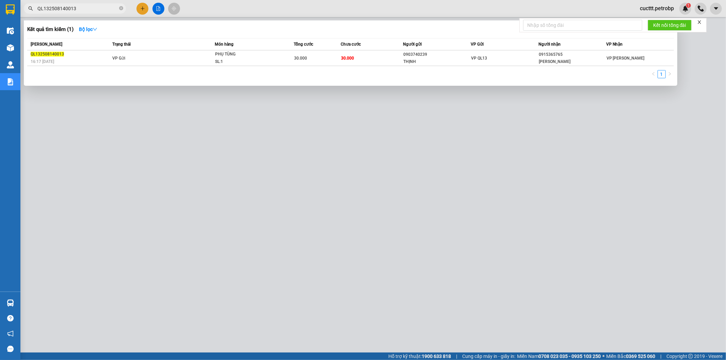
type input "QL132508140013"
click at [77, 200] on div at bounding box center [363, 180] width 726 height 360
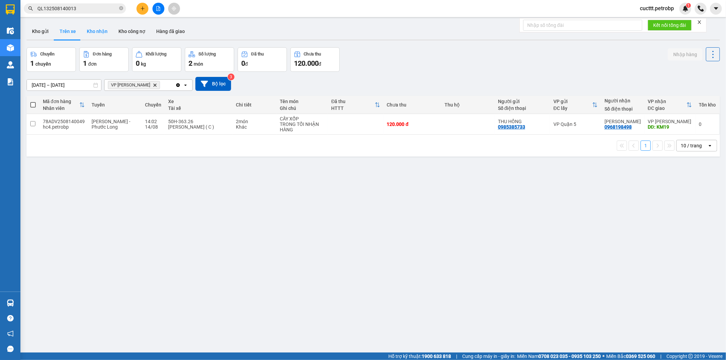
click at [95, 34] on button "Kho nhận" at bounding box center [97, 31] width 32 height 16
type input "[DATE] – [DATE]"
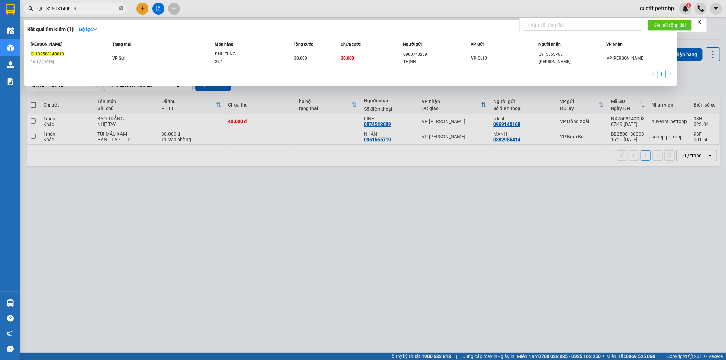
click at [121, 9] on icon "close-circle" at bounding box center [121, 8] width 4 height 4
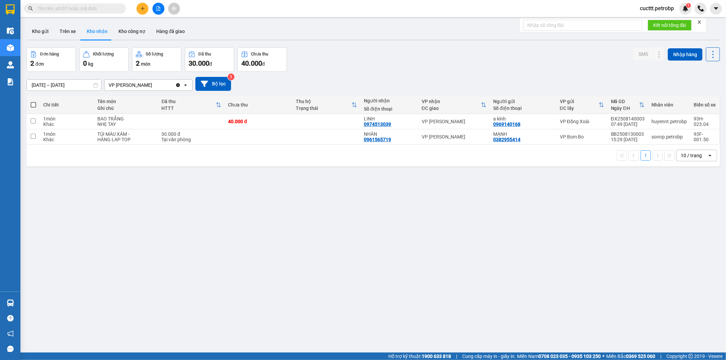
click at [107, 10] on input "text" at bounding box center [77, 8] width 80 height 7
click at [62, 29] on button "Trên xe" at bounding box center [67, 31] width 27 height 16
type input "[DATE] – [DATE]"
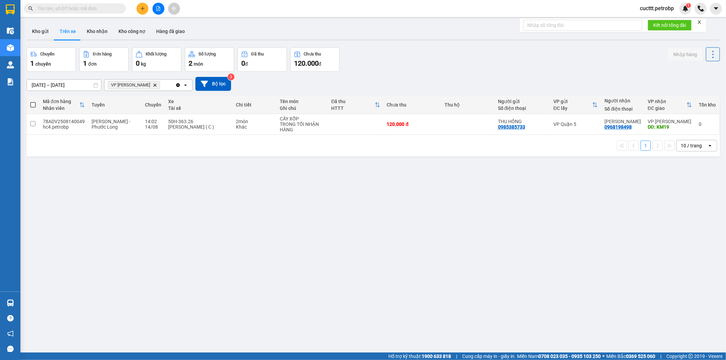
click at [664, 10] on span "cucttt.petrobp" at bounding box center [657, 8] width 45 height 9
click at [660, 20] on span "Đăng xuất" at bounding box center [659, 20] width 31 height 7
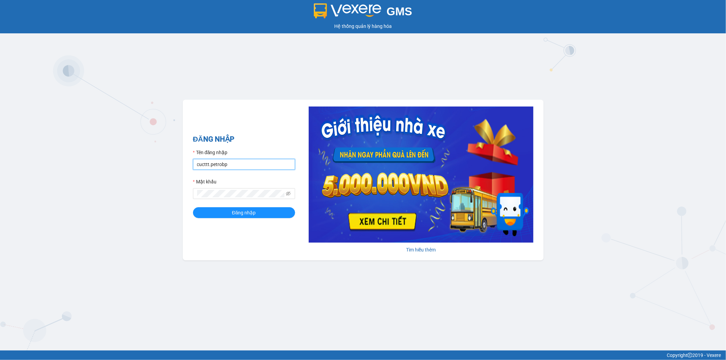
click at [240, 166] on input "cucttt.petrobp" at bounding box center [244, 164] width 102 height 11
type input "c"
type input "ctv_vpduong10.petrobp"
click at [215, 210] on button "Đăng nhập" at bounding box center [244, 212] width 102 height 11
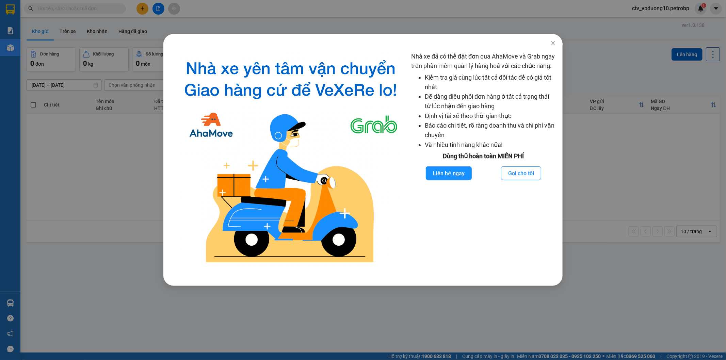
drag, startPoint x: 107, startPoint y: 236, endPoint x: 137, endPoint y: 95, distance: 144.0
click at [107, 233] on div "Nhà xe đã có thể đặt đơn qua AhaMove và Grab ngay trên phần mềm quản lý hàng ho…" at bounding box center [363, 180] width 726 height 360
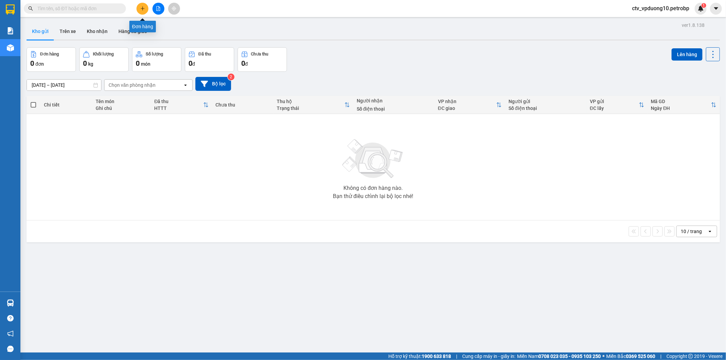
click at [144, 8] on icon "plus" at bounding box center [142, 8] width 5 height 5
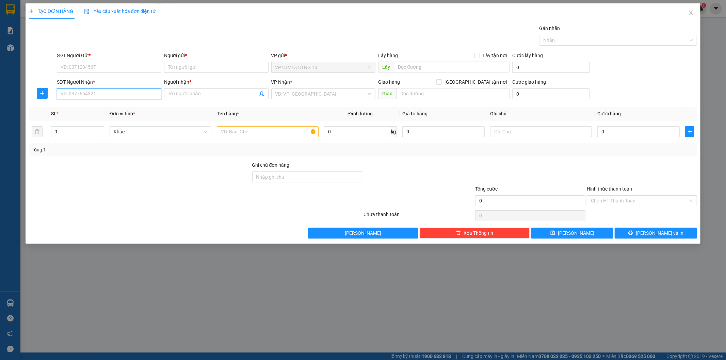
click at [84, 94] on input "SĐT Người Nhận *" at bounding box center [109, 94] width 105 height 11
click at [86, 96] on input "0336999" at bounding box center [109, 94] width 105 height 11
type input "0336999323"
click at [76, 100] on div "SĐT Người Nhận * 0336999323" at bounding box center [109, 90] width 105 height 24
click at [176, 96] on input "Người nhận *" at bounding box center [213, 93] width 90 height 7
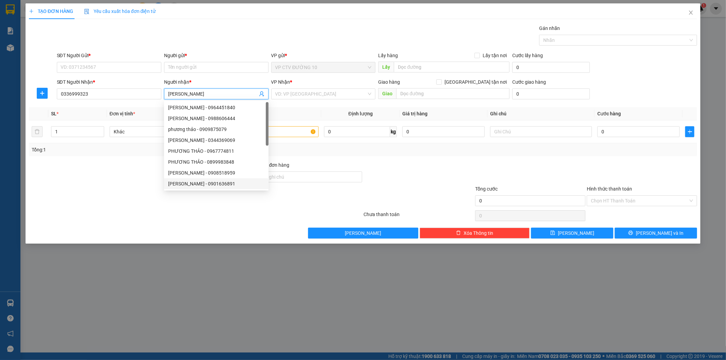
type input "phương thảo"
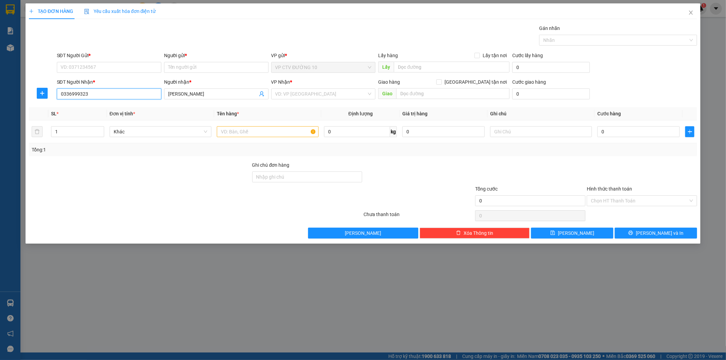
click at [89, 96] on input "0336999323" at bounding box center [109, 94] width 105 height 11
drag, startPoint x: 60, startPoint y: 92, endPoint x: 94, endPoint y: 96, distance: 34.2
click at [94, 96] on input "0336999323" at bounding box center [109, 94] width 105 height 11
click at [72, 63] on input "SĐT Người Gửi *" at bounding box center [109, 67] width 105 height 11
paste input "0336999323"
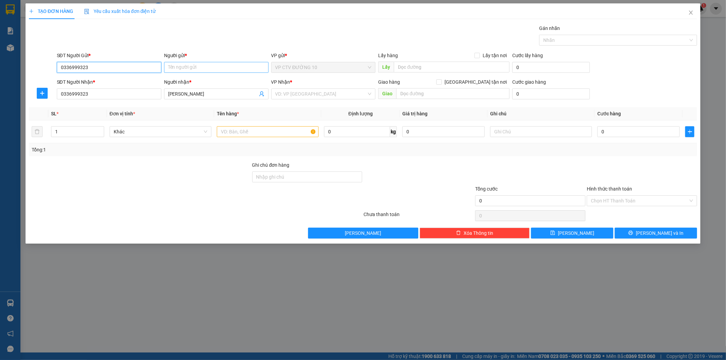
type input "0336999323"
click at [179, 65] on input "Người gửi *" at bounding box center [216, 67] width 105 height 11
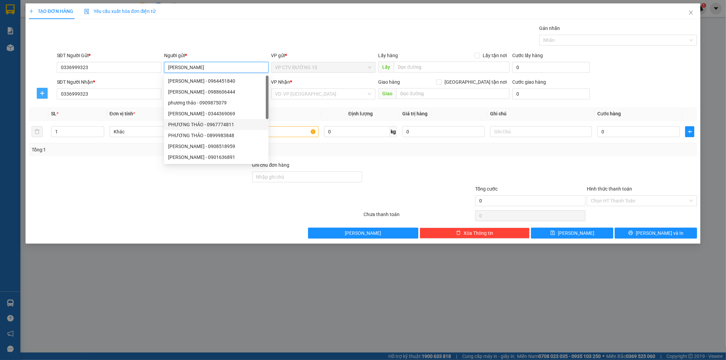
type input "phương thảo"
click at [42, 93] on icon "plus" at bounding box center [42, 93] width 0 height 4
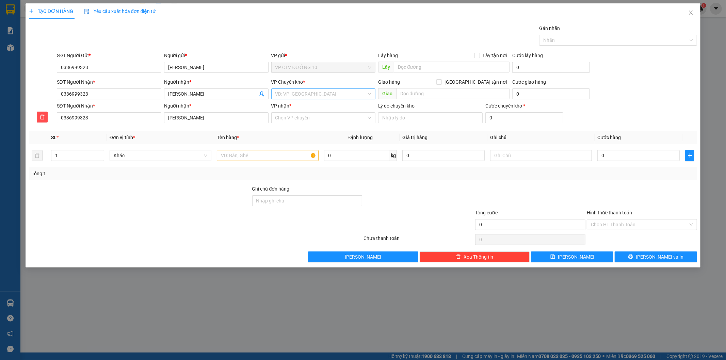
click at [303, 93] on input "search" at bounding box center [321, 94] width 92 height 10
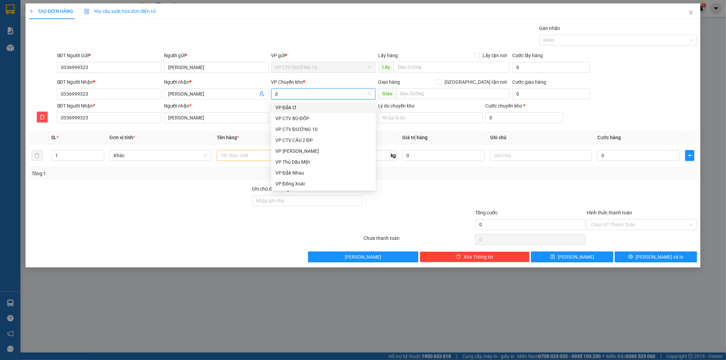
type input "d"
drag, startPoint x: 300, startPoint y: 181, endPoint x: 302, endPoint y: 168, distance: 13.3
click at [300, 178] on div "VP Đồng Xoài" at bounding box center [323, 183] width 105 height 11
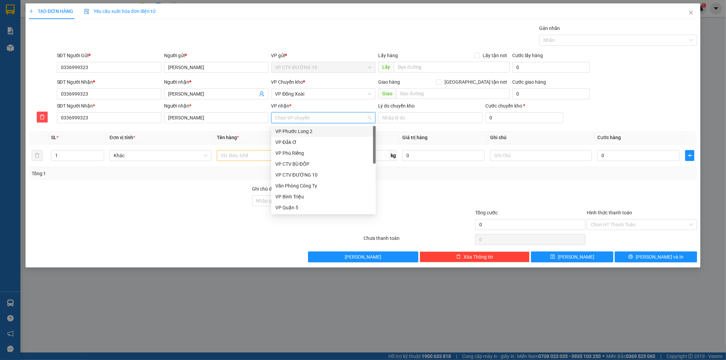
click at [311, 115] on input "VP nhận *" at bounding box center [321, 118] width 92 height 10
type input "b"
click at [305, 140] on div "VP Bình Triệu" at bounding box center [323, 142] width 96 height 7
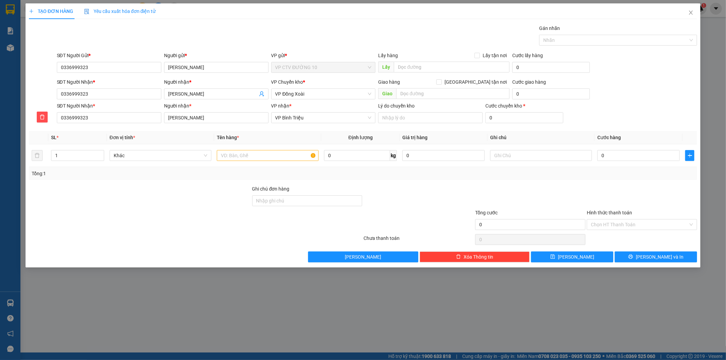
drag, startPoint x: 607, startPoint y: 106, endPoint x: 593, endPoint y: 104, distance: 14.5
click at [607, 106] on div "SĐT Người Nhận * 0336999323 Người nhận * phương thảo VP nhận * VP Bình Triệu Lý…" at bounding box center [378, 114] width 644 height 24
drag, startPoint x: 419, startPoint y: 65, endPoint x: 411, endPoint y: 67, distance: 8.6
click at [416, 66] on input "text" at bounding box center [452, 67] width 116 height 11
type input "n3 tuấn anh"
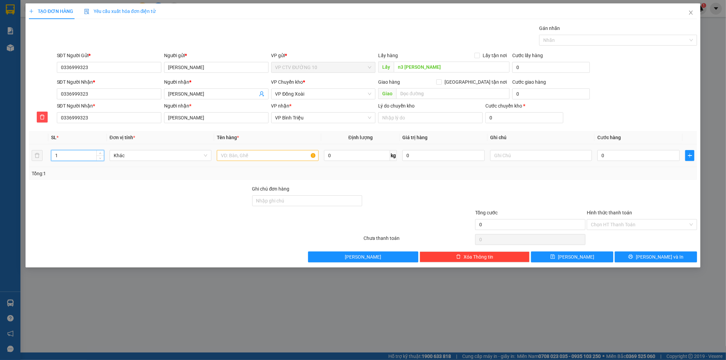
click at [69, 153] on input "1" at bounding box center [77, 156] width 52 height 10
type input "2"
click at [229, 156] on input "text" at bounding box center [268, 155] width 102 height 11
type input "bó hoa, bọc trắng"
click at [90, 65] on input "0336999323" at bounding box center [109, 67] width 105 height 11
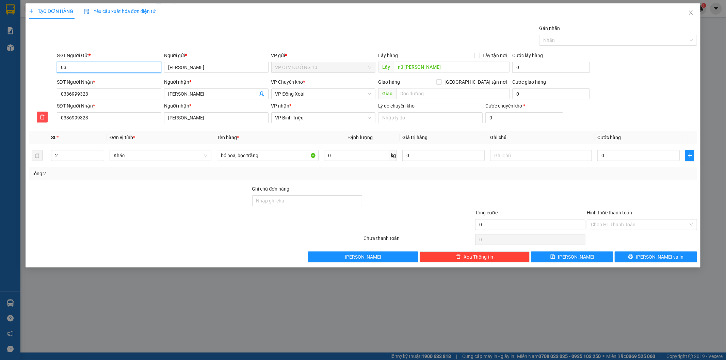
type input "0"
paste input "0354266555"
type input "0354266555"
click at [210, 66] on input "phương thảo" at bounding box center [216, 67] width 105 height 11
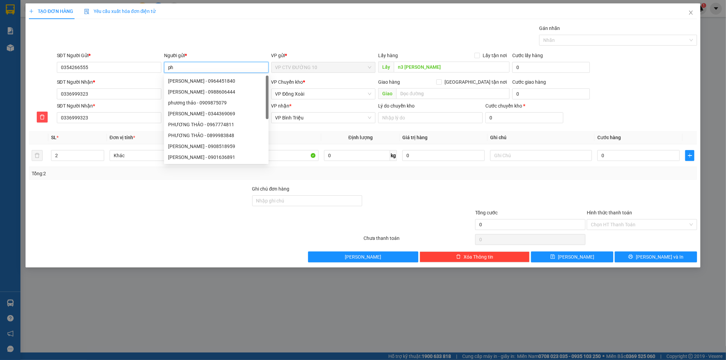
type input "p"
type input "khách"
click at [211, 189] on div at bounding box center [139, 197] width 223 height 24
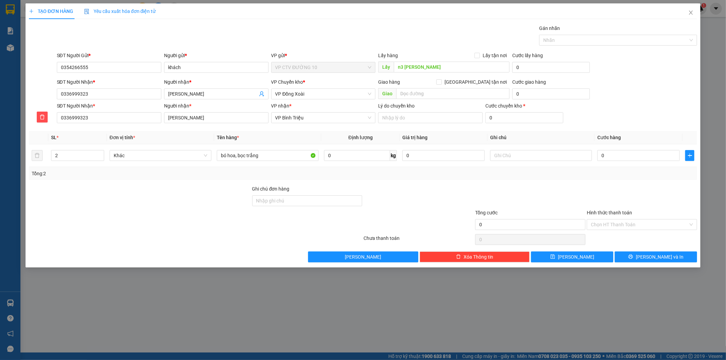
click at [73, 213] on div at bounding box center [139, 221] width 223 height 24
click at [626, 156] on input "0" at bounding box center [639, 155] width 82 height 11
type input "6"
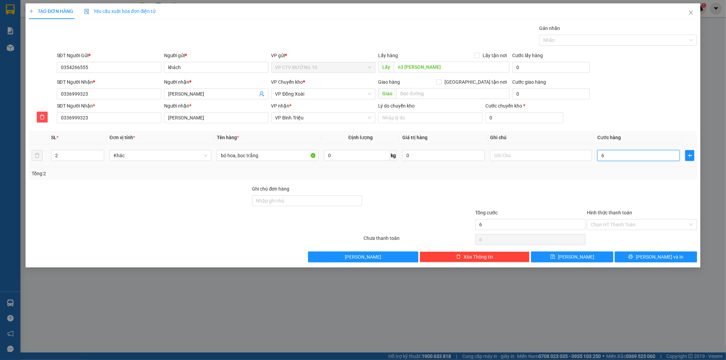
type input "60"
type input "600"
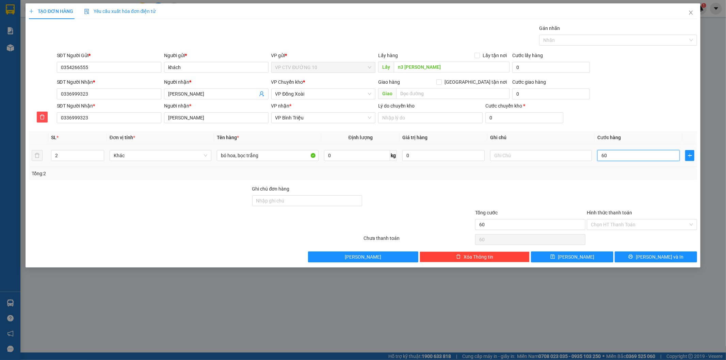
type input "600"
type input "6.000"
type input "60.000"
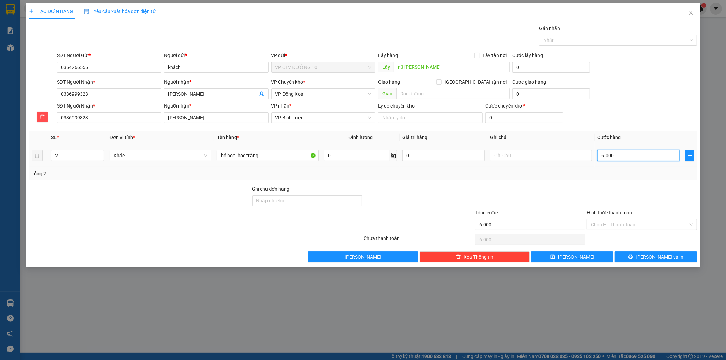
type input "60.000"
click at [631, 224] on input "Hình thức thanh toán" at bounding box center [639, 225] width 97 height 10
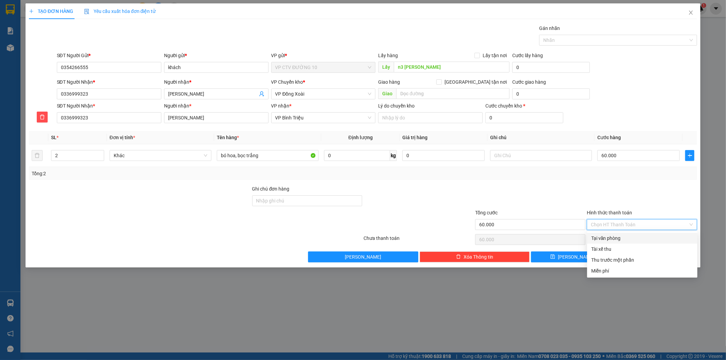
click at [612, 239] on div "Tại văn phòng" at bounding box center [642, 238] width 102 height 7
type input "0"
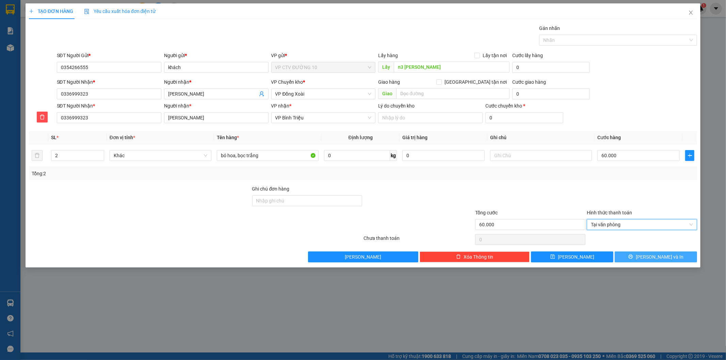
click at [633, 258] on icon "printer" at bounding box center [631, 256] width 5 height 5
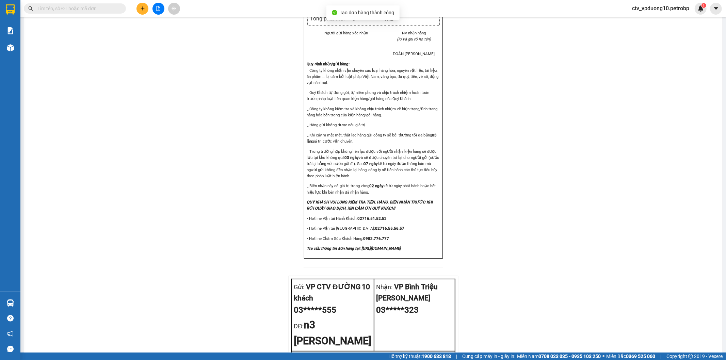
scroll to position [700, 0]
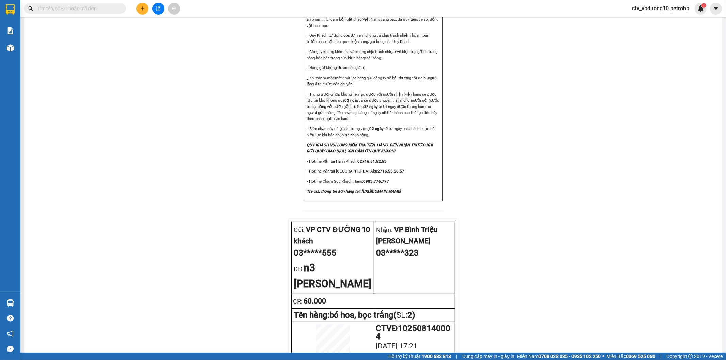
click at [451, 327] on div "Gửi: VP CTV ĐƯỜNG 10 khách 03*****555 DĐ: n3 tuấn anh Nhận: VP Bình Triệu phươn…" at bounding box center [373, 306] width 170 height 175
drag, startPoint x: 547, startPoint y: 56, endPoint x: 523, endPoint y: 49, distance: 24.0
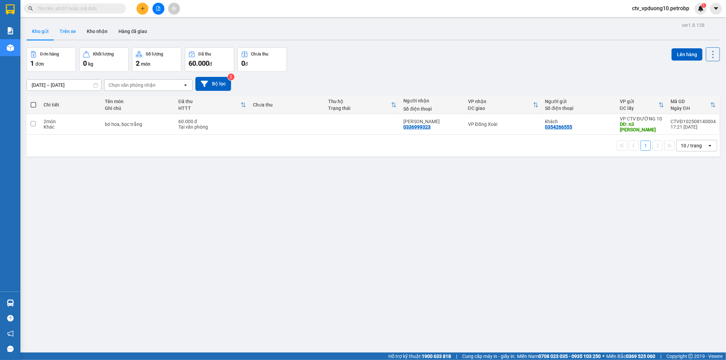
click at [65, 36] on button "Trên xe" at bounding box center [67, 31] width 27 height 16
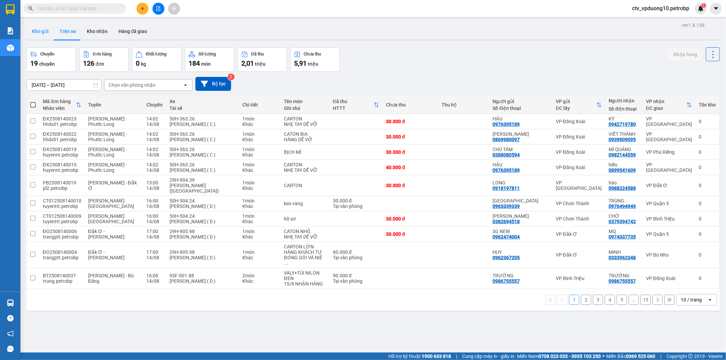
click at [46, 36] on button "Kho gửi" at bounding box center [41, 31] width 28 height 16
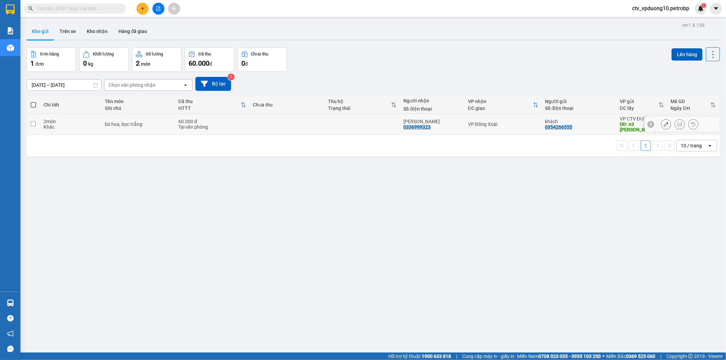
click at [390, 123] on td at bounding box center [362, 124] width 75 height 21
checkbox input "true"
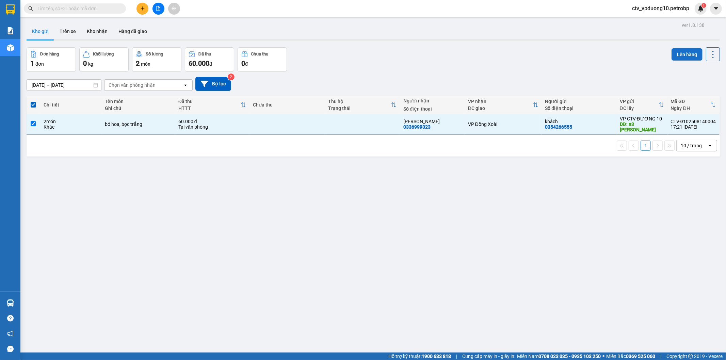
click at [678, 53] on button "Lên hàng" at bounding box center [687, 54] width 31 height 12
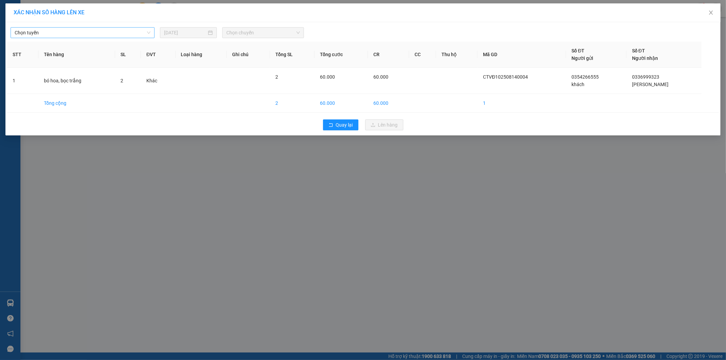
click at [82, 37] on span "Chọn tuyến" at bounding box center [83, 33] width 136 height 10
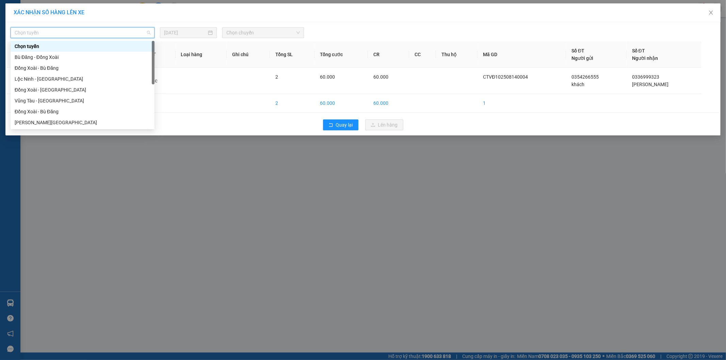
type input "b"
click at [68, 46] on div "Bù Đăng - Đồng Xoài" at bounding box center [83, 46] width 136 height 7
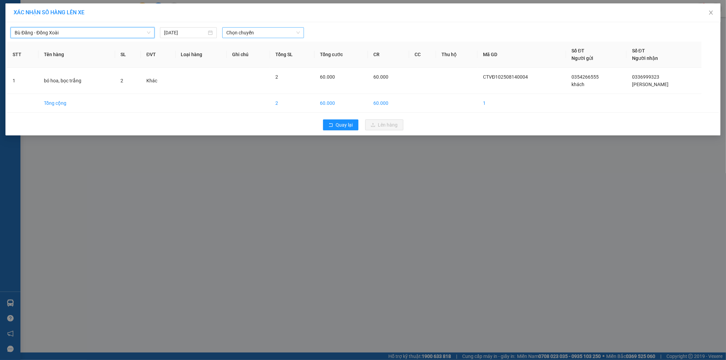
click at [243, 31] on span "Chọn chuyến" at bounding box center [263, 33] width 74 height 10
click at [251, 65] on div "14:32 (TC) - 93H-023.04" at bounding box center [252, 67] width 53 height 7
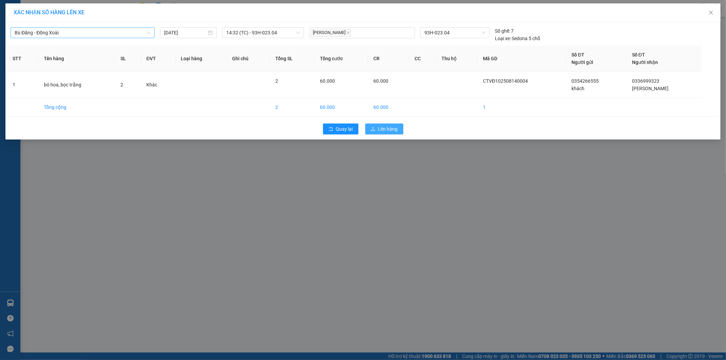
click at [378, 128] on span "Lên hàng" at bounding box center [388, 128] width 20 height 7
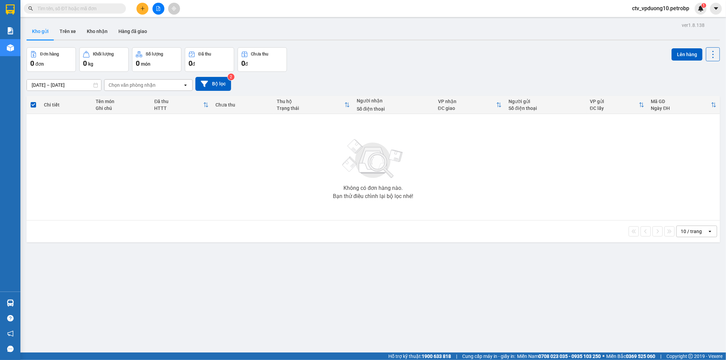
click at [668, 9] on span "ctv_vpduong10.petrobp" at bounding box center [661, 8] width 68 height 9
click at [664, 9] on span "ctv_vpduong10.petrobp" at bounding box center [661, 8] width 68 height 9
click at [657, 21] on span "Đăng xuất" at bounding box center [663, 20] width 55 height 7
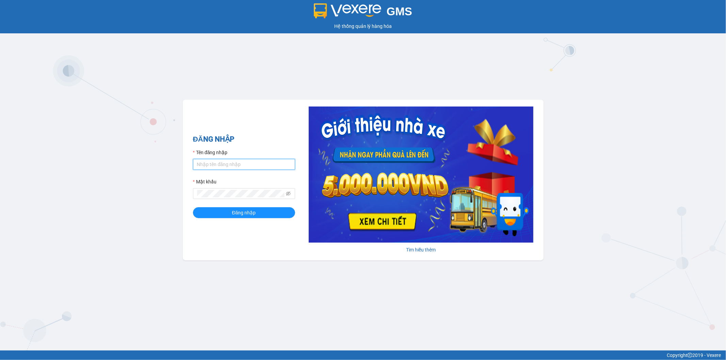
type input "cucttt.petrobp"
click at [231, 165] on input "cucttt.petrobp" at bounding box center [244, 164] width 102 height 11
click at [226, 210] on button "Đăng nhập" at bounding box center [244, 212] width 102 height 11
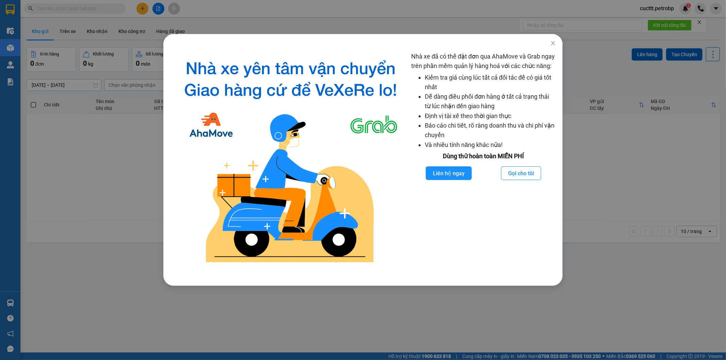
click at [63, 30] on div "Nhà xe đã có thể đặt đơn qua AhaMove và Grab ngay trên phần mềm quản lý hàng ho…" at bounding box center [363, 180] width 726 height 360
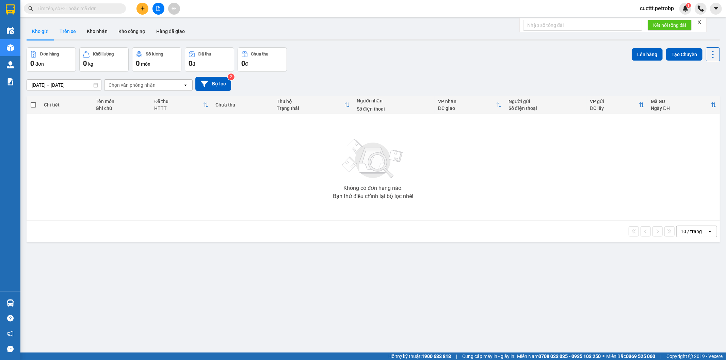
click at [73, 32] on button "Trên xe" at bounding box center [67, 31] width 27 height 16
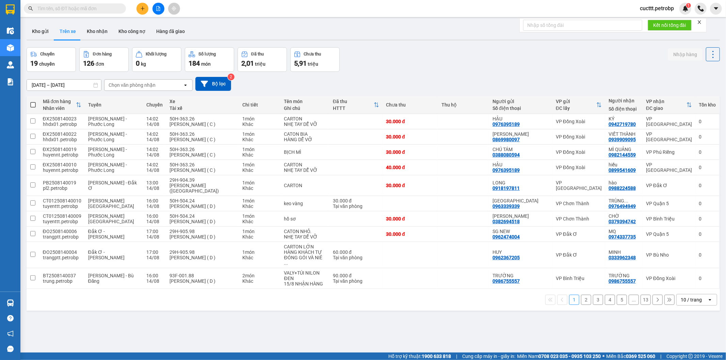
click at [138, 87] on div "Chọn văn phòng nhận" at bounding box center [132, 85] width 47 height 7
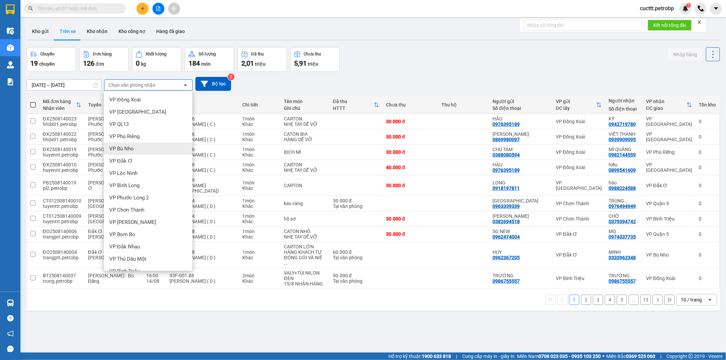
scroll to position [76, 0]
click at [141, 229] on div "VP [PERSON_NAME]" at bounding box center [148, 232] width 89 height 12
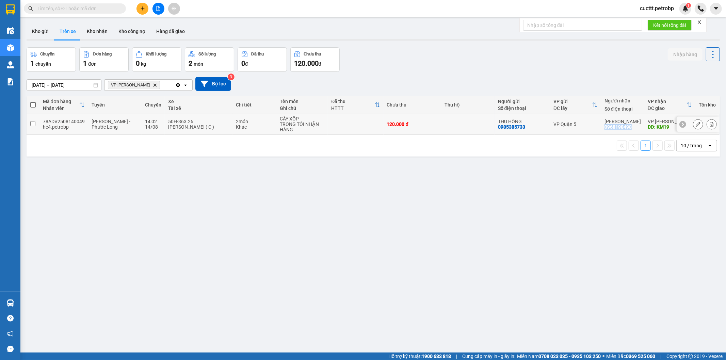
drag, startPoint x: 602, startPoint y: 128, endPoint x: 630, endPoint y: 131, distance: 28.4
click at [630, 131] on td "ANH TUẤN 0968198498" at bounding box center [622, 124] width 43 height 21
checkbox input "true"
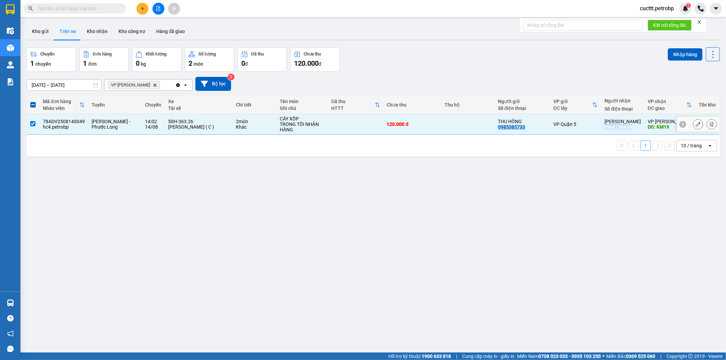
copy div "0968198498"
click at [567, 198] on div "ver 1.8.138 Kho gửi Trên xe Kho nhận Kho công nợ Hàng đã giao Chuyến 1 chuyến Đ…" at bounding box center [373, 200] width 699 height 360
click at [607, 126] on div "0968198498" at bounding box center [618, 126] width 27 height 5
click at [623, 125] on div "0968198498" at bounding box center [618, 126] width 27 height 5
click at [493, 210] on div "ver 1.8.138 Kho gửi Trên xe Kho nhận Kho công nợ Hàng đã giao Chuyến 1 chuyến Đ…" at bounding box center [373, 200] width 699 height 360
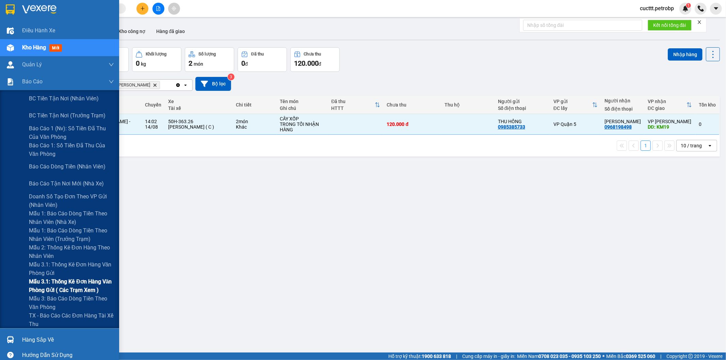
click at [84, 288] on span "Mẫu 3.1: Thống kê đơn hàng văn phòng gửi ( các trạm xem )" at bounding box center [71, 286] width 85 height 17
